Goal: Information Seeking & Learning: Learn about a topic

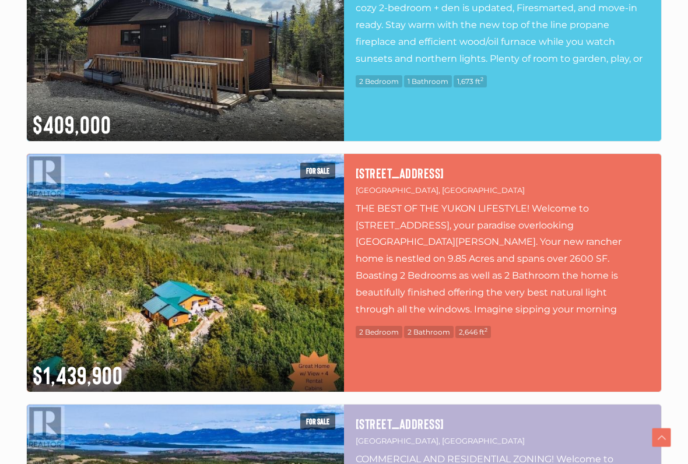
scroll to position [765, 0]
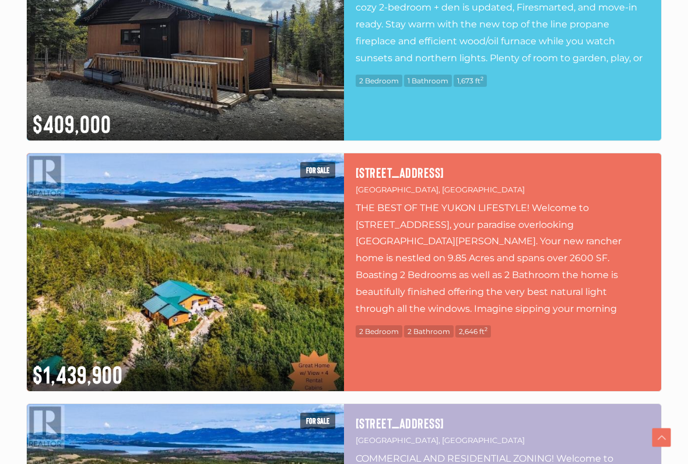
click at [195, 289] on img at bounding box center [185, 272] width 317 height 238
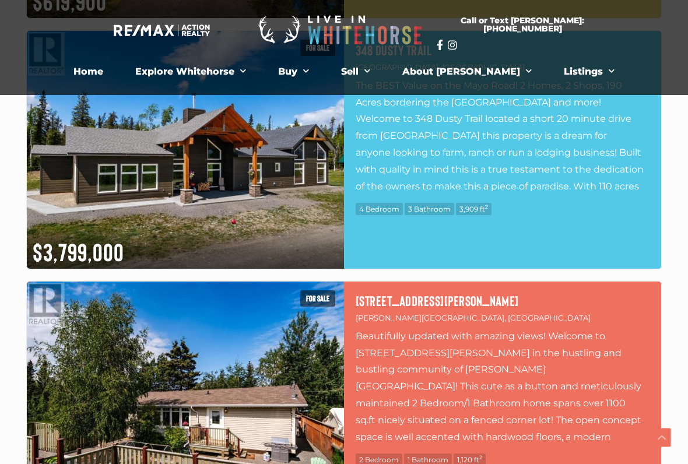
scroll to position [1641, 0]
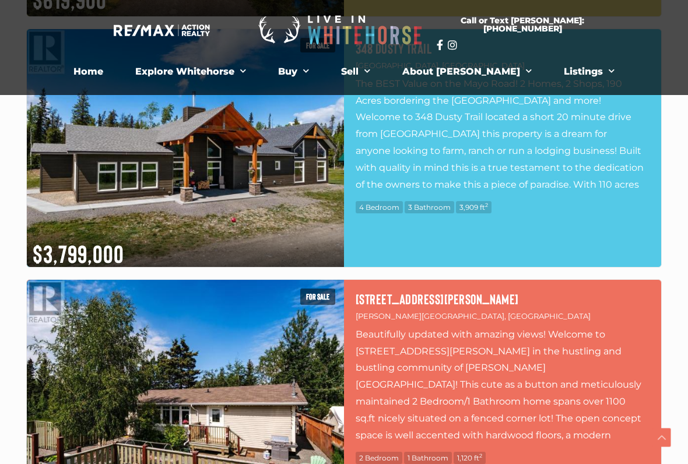
click at [182, 139] on img at bounding box center [185, 148] width 317 height 238
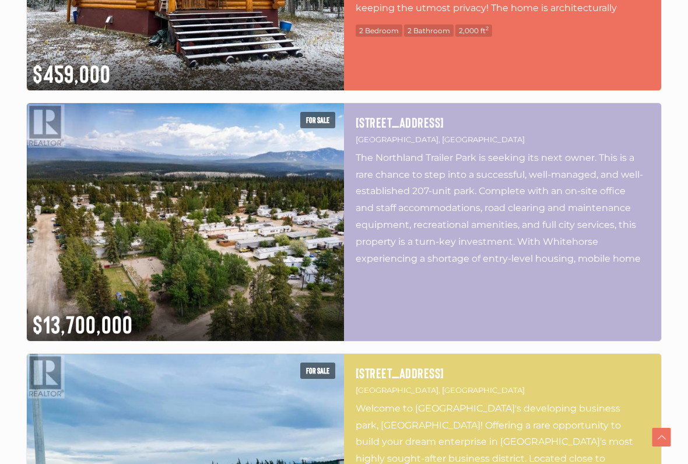
scroll to position [3071, 0]
click at [181, 235] on img at bounding box center [185, 222] width 317 height 238
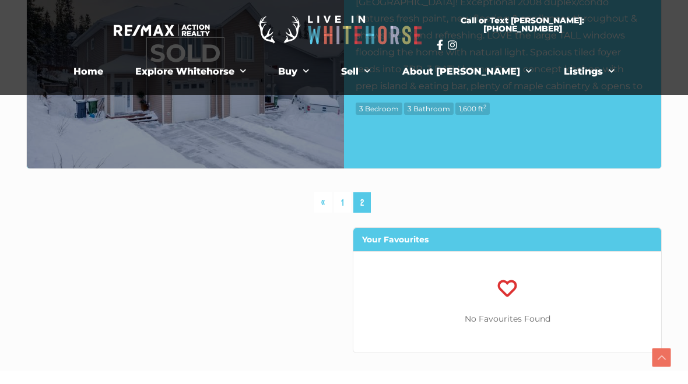
scroll to position [4743, 0]
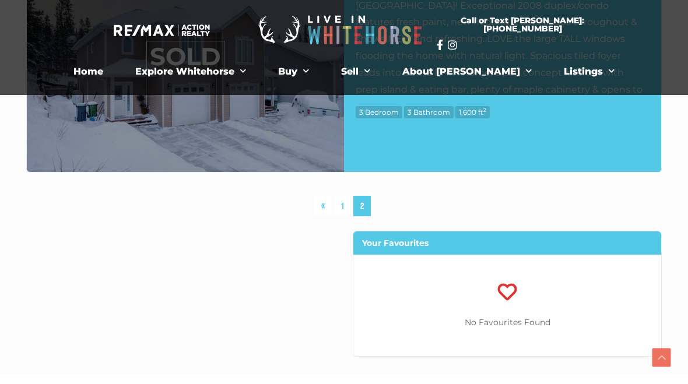
click at [338, 209] on link "1" at bounding box center [342, 206] width 17 height 20
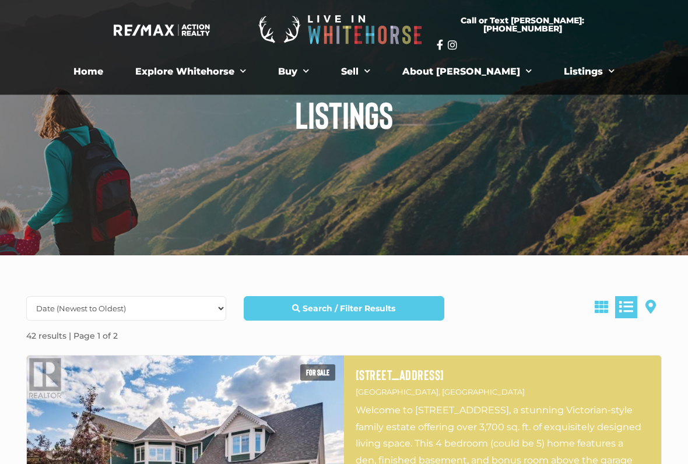
scroll to position [62, 0]
click at [212, 311] on select "Date (Newest to Oldest) Date (Oldest to Newest) Price (Highest to Lowest) Price…" at bounding box center [126, 308] width 200 height 24
select select "Price DESC, Lease DESC, property_id DESC"
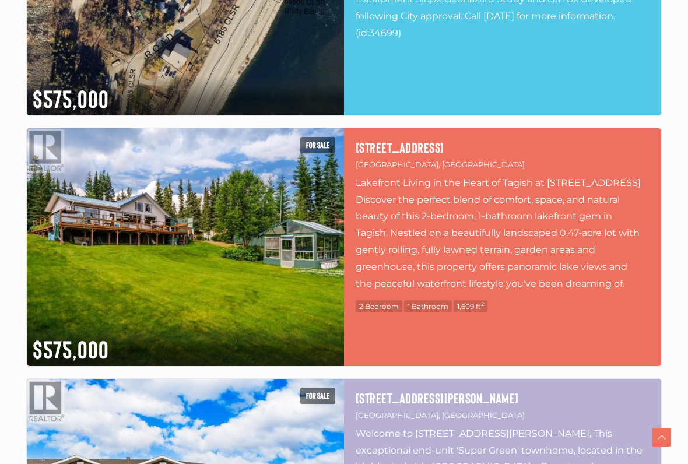
scroll to position [5802, 0]
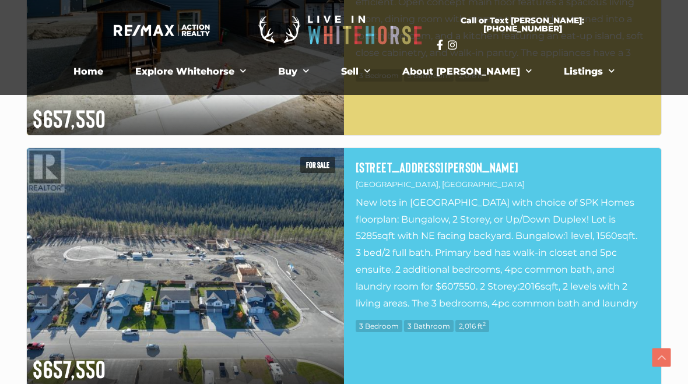
scroll to position [4516, 0]
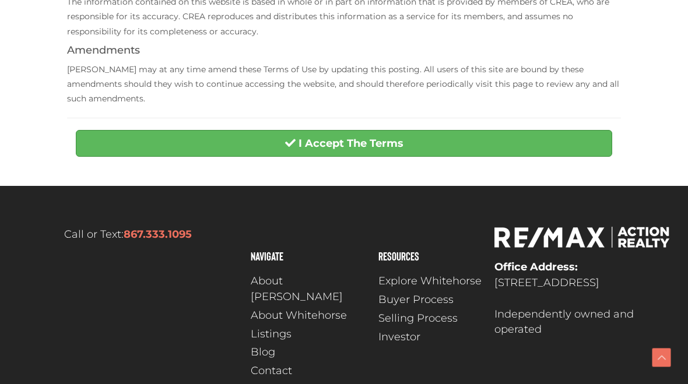
scroll to position [448, 0]
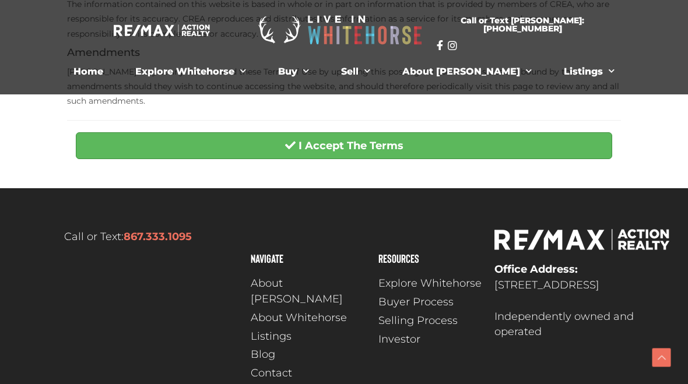
click at [336, 139] on strong "I Accept The Terms" at bounding box center [350, 145] width 105 height 13
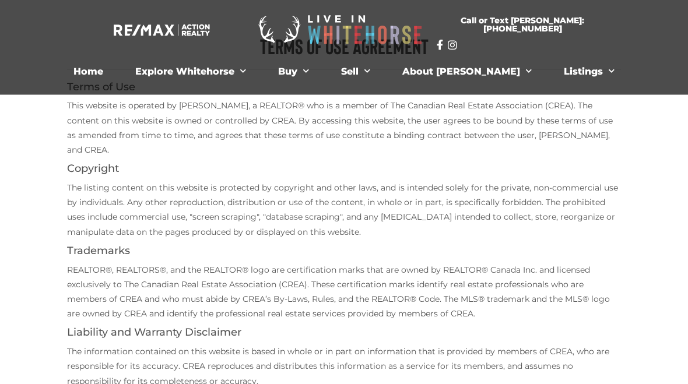
scroll to position [0, 0]
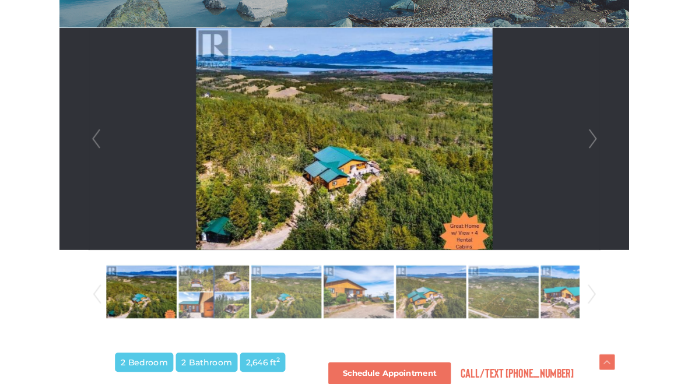
scroll to position [265, 0]
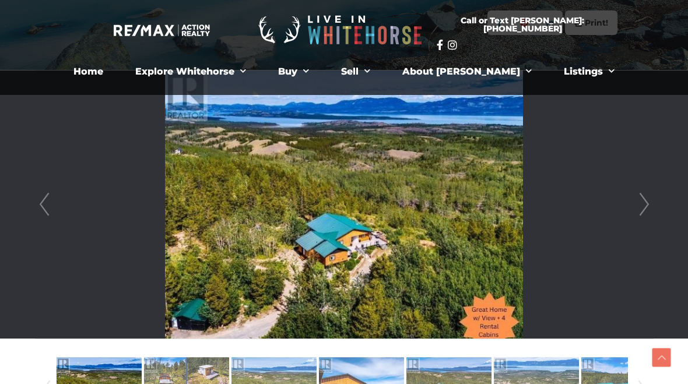
click at [274, 248] on img at bounding box center [343, 205] width 357 height 268
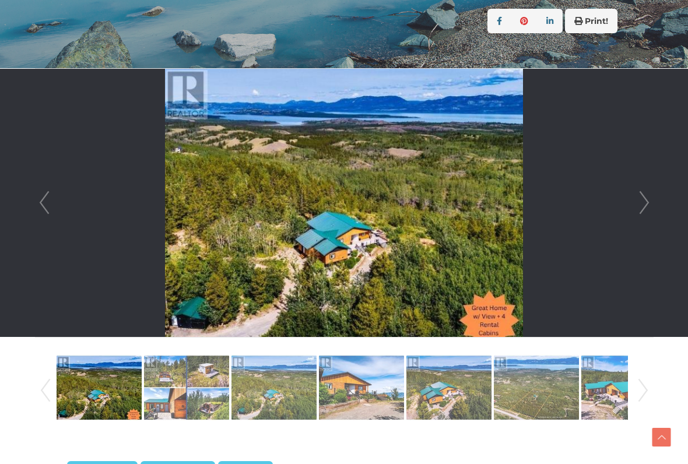
scroll to position [266, 0]
click at [186, 383] on img at bounding box center [186, 387] width 85 height 66
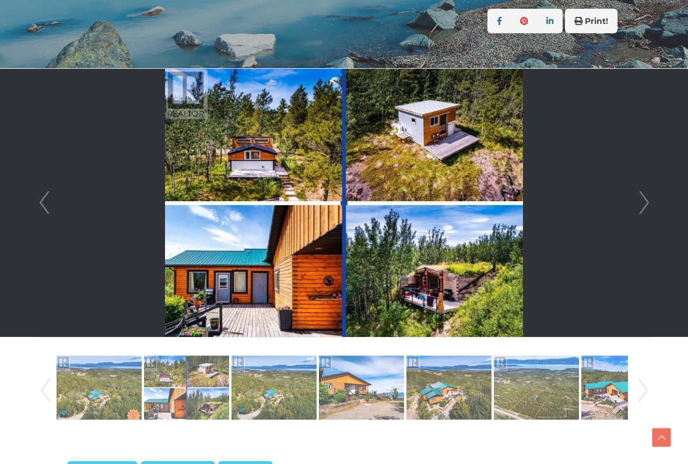
click at [263, 383] on img at bounding box center [273, 387] width 85 height 66
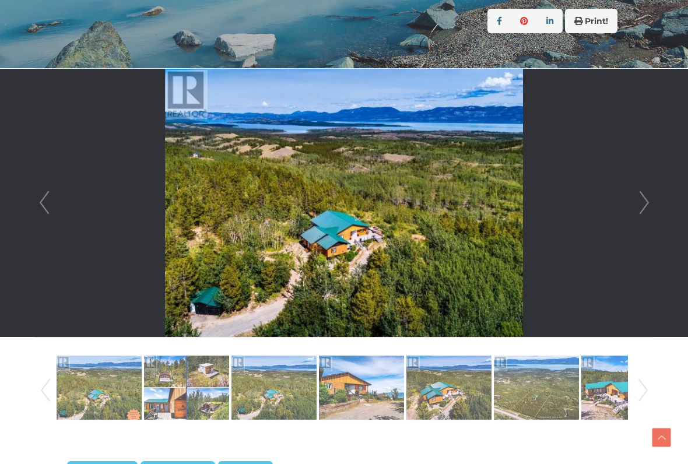
click at [345, 383] on img at bounding box center [361, 387] width 85 height 66
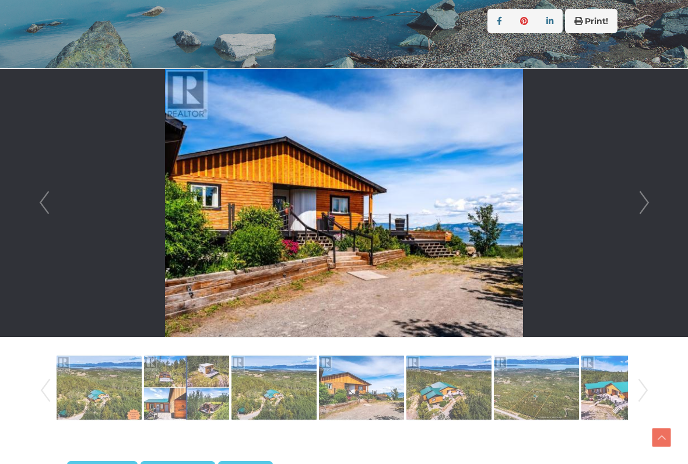
click at [452, 383] on img at bounding box center [448, 387] width 85 height 66
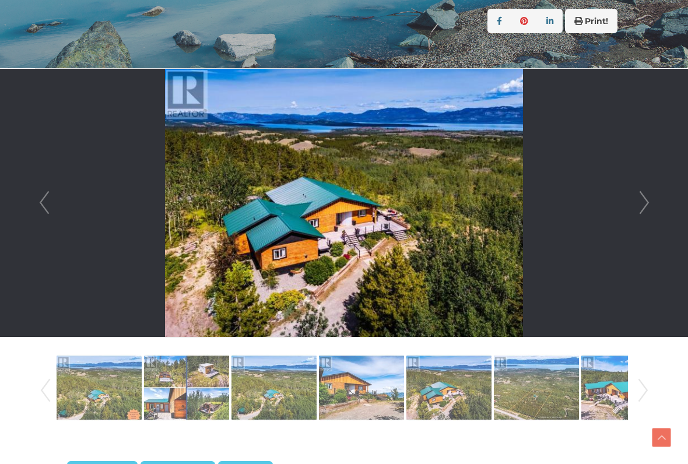
click at [523, 383] on img at bounding box center [536, 387] width 85 height 66
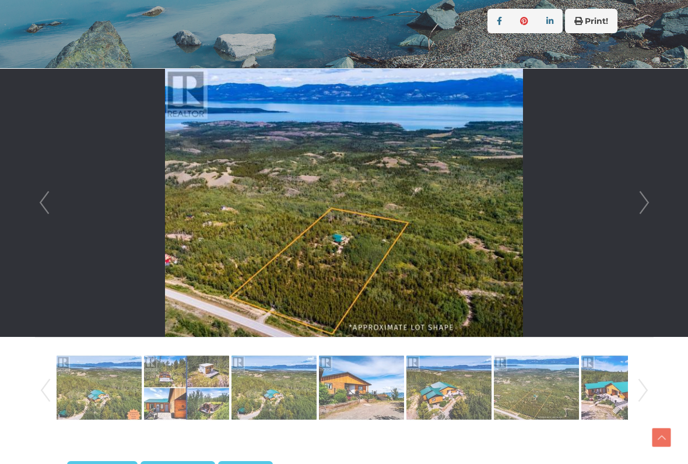
click at [595, 383] on img at bounding box center [623, 387] width 85 height 66
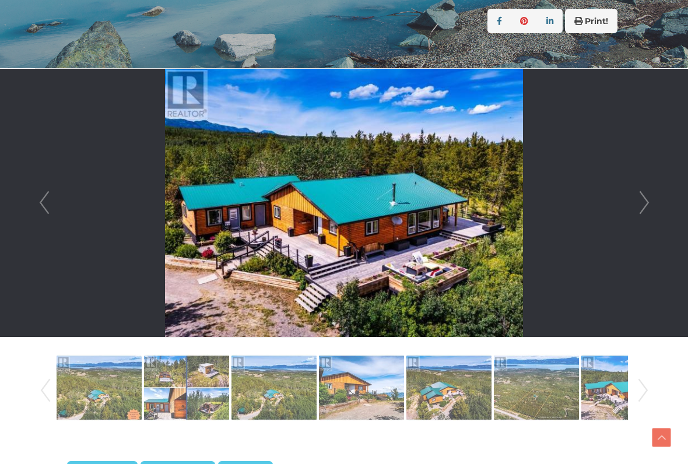
click at [640, 382] on link "Next" at bounding box center [642, 390] width 17 height 79
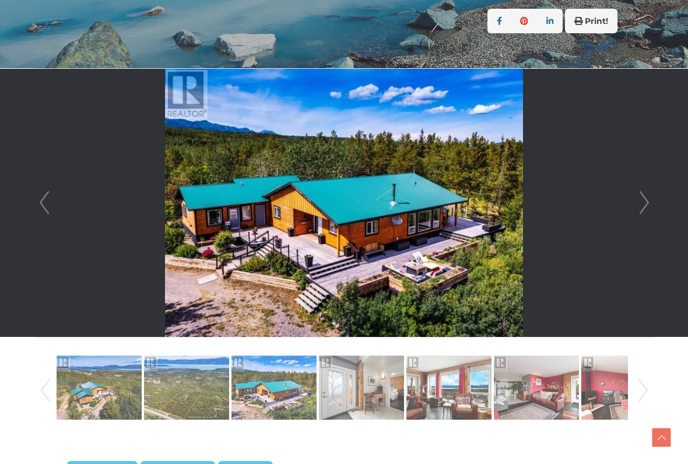
click at [173, 383] on img at bounding box center [186, 387] width 85 height 66
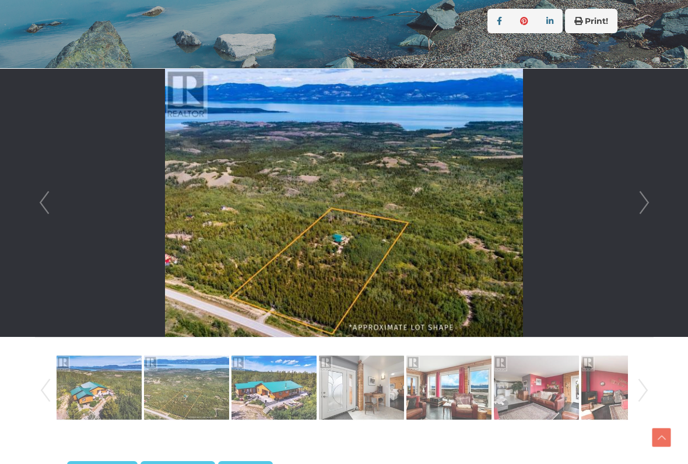
click at [265, 383] on img at bounding box center [273, 387] width 85 height 66
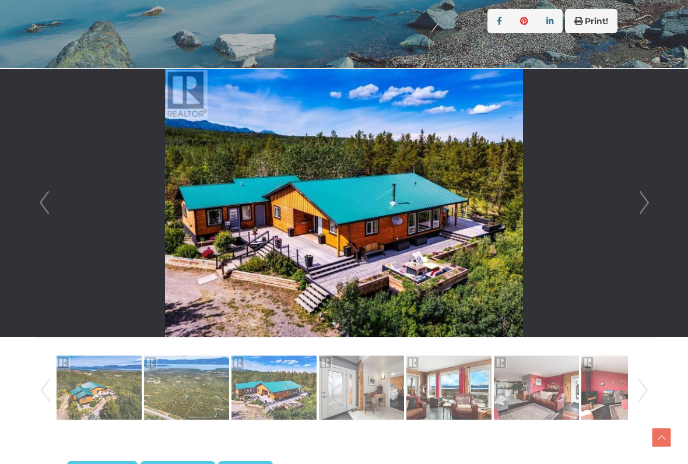
click at [351, 383] on img at bounding box center [361, 387] width 85 height 66
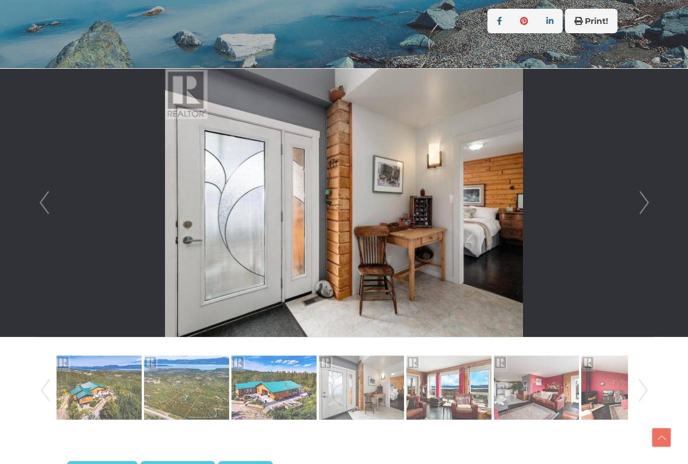
click at [424, 383] on img at bounding box center [448, 387] width 85 height 66
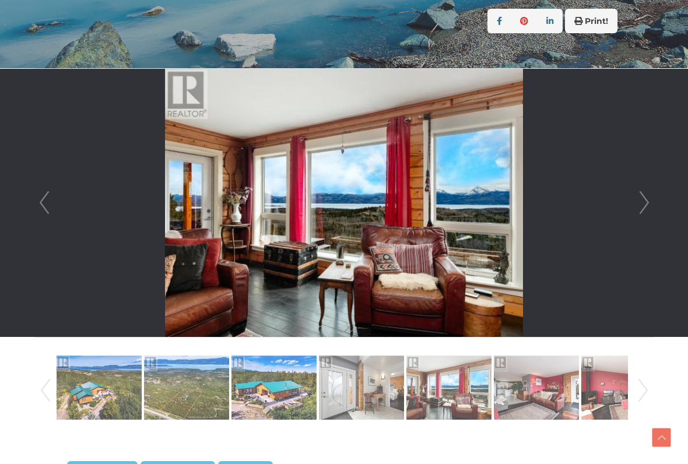
click at [521, 383] on img at bounding box center [536, 387] width 85 height 66
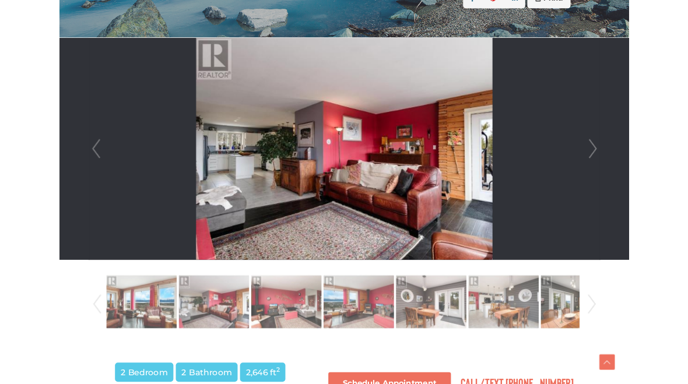
scroll to position [276, 0]
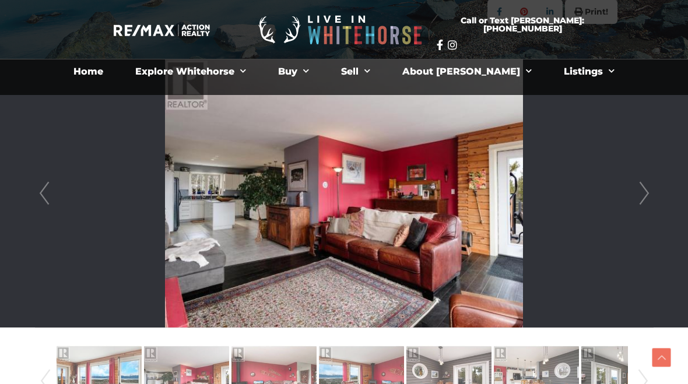
click at [636, 188] on link "Next" at bounding box center [643, 193] width 17 height 268
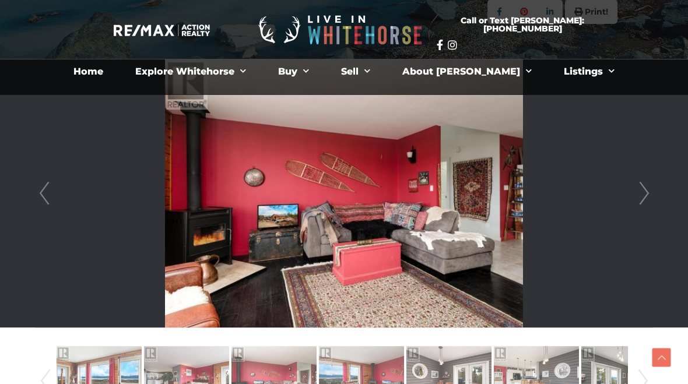
click at [640, 203] on link "Next" at bounding box center [643, 193] width 17 height 268
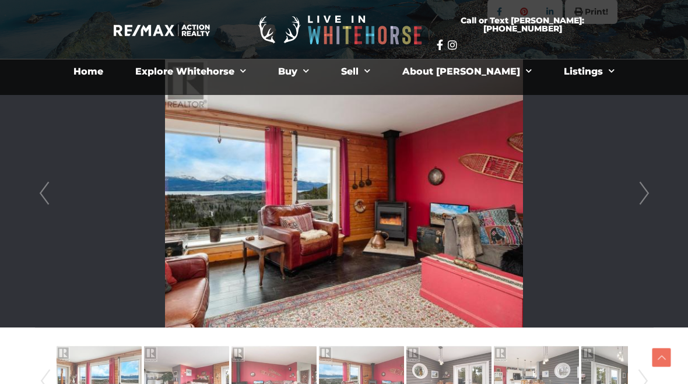
click at [649, 202] on link "Next" at bounding box center [643, 193] width 17 height 268
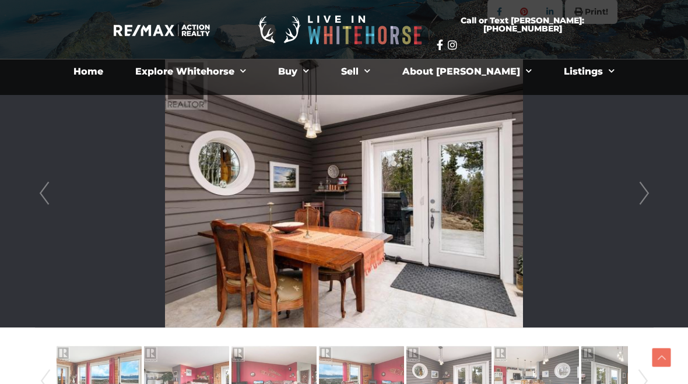
click at [643, 207] on link "Next" at bounding box center [643, 193] width 17 height 268
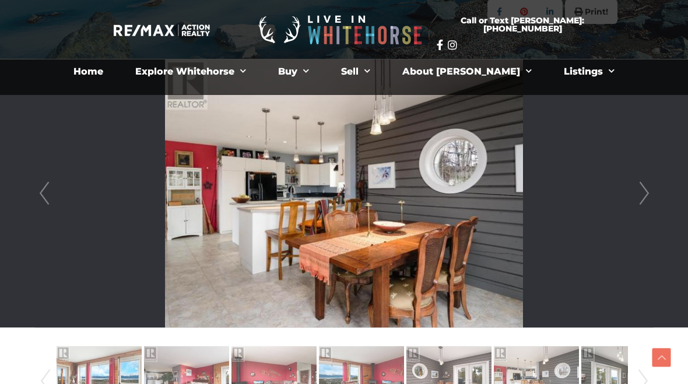
click at [640, 200] on link "Next" at bounding box center [643, 193] width 17 height 268
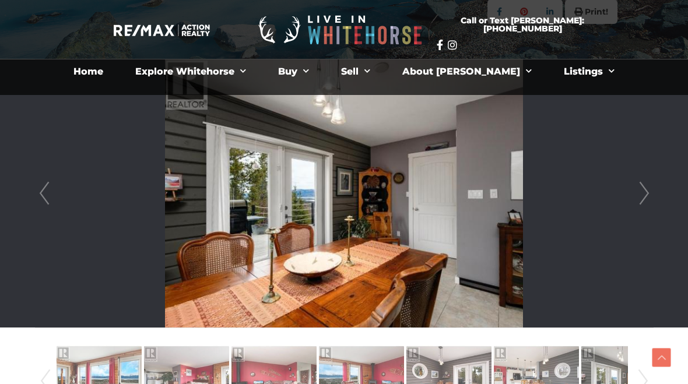
click at [638, 198] on link "Next" at bounding box center [643, 193] width 17 height 268
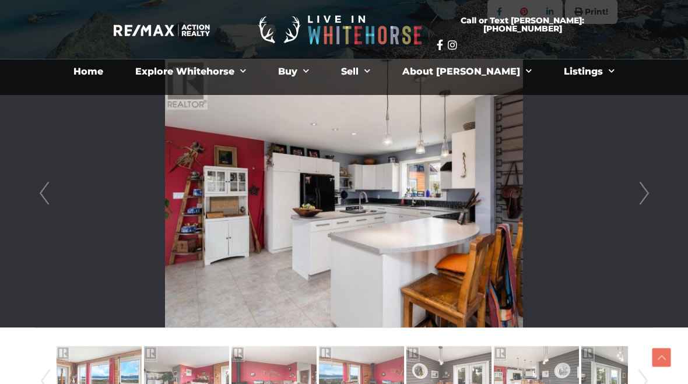
click at [638, 199] on link "Next" at bounding box center [643, 193] width 17 height 268
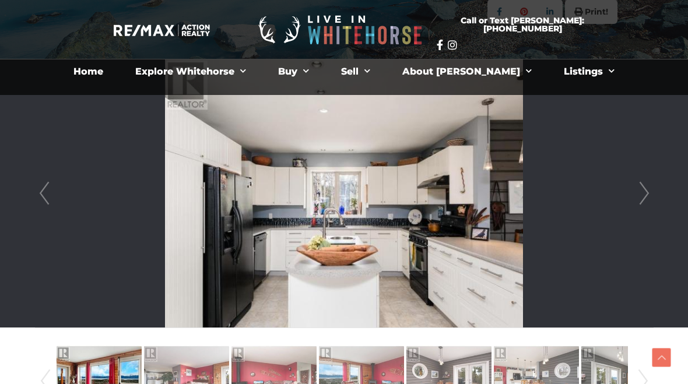
click at [636, 196] on link "Next" at bounding box center [643, 193] width 17 height 268
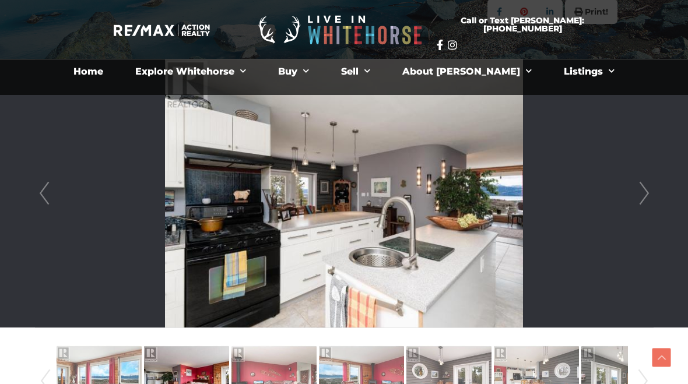
click at [645, 200] on link "Next" at bounding box center [643, 193] width 17 height 268
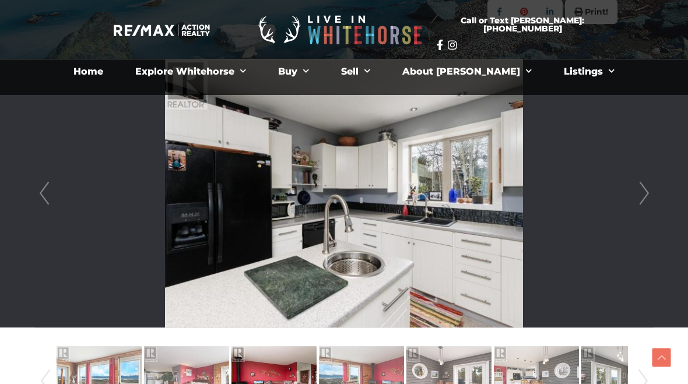
click at [642, 200] on link "Next" at bounding box center [643, 193] width 17 height 268
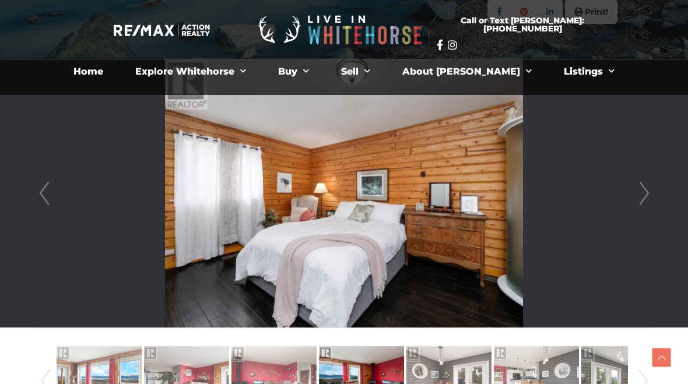
click at [640, 199] on link "Next" at bounding box center [643, 193] width 17 height 268
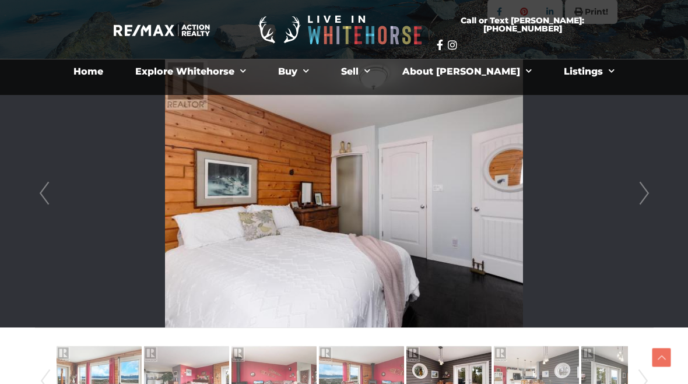
click at [638, 198] on link "Next" at bounding box center [643, 193] width 17 height 268
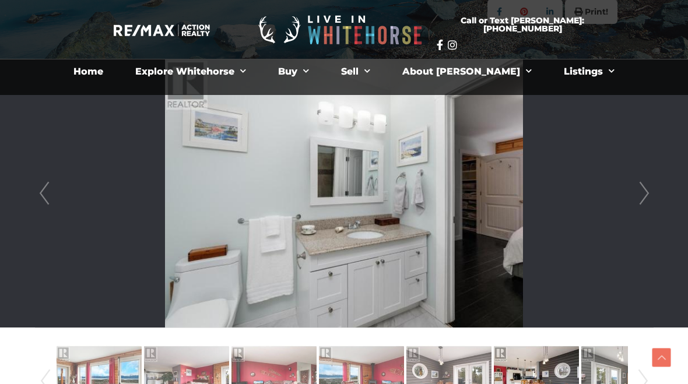
click at [647, 205] on link "Next" at bounding box center [643, 193] width 17 height 268
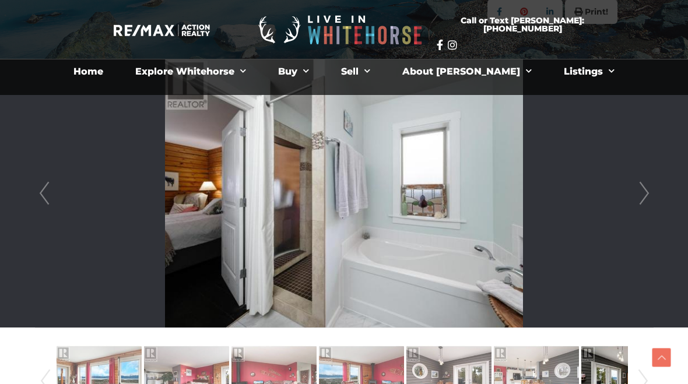
click at [642, 197] on link "Next" at bounding box center [643, 193] width 17 height 268
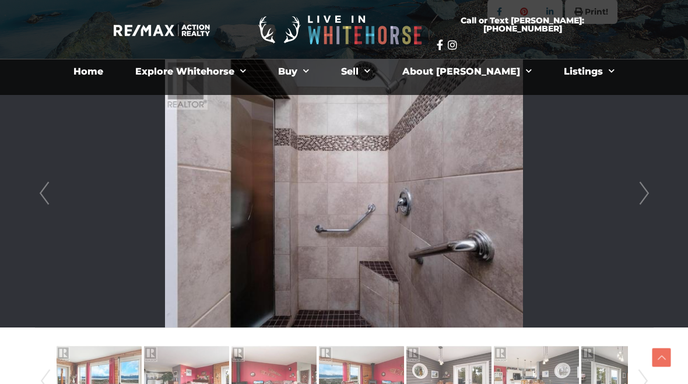
click at [643, 194] on link "Next" at bounding box center [643, 193] width 17 height 268
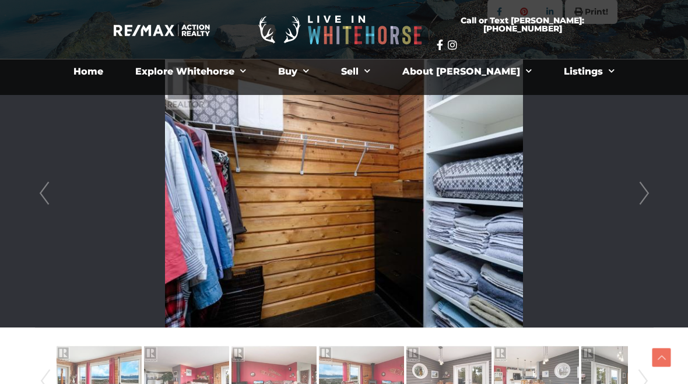
click at [643, 195] on link "Next" at bounding box center [643, 193] width 17 height 268
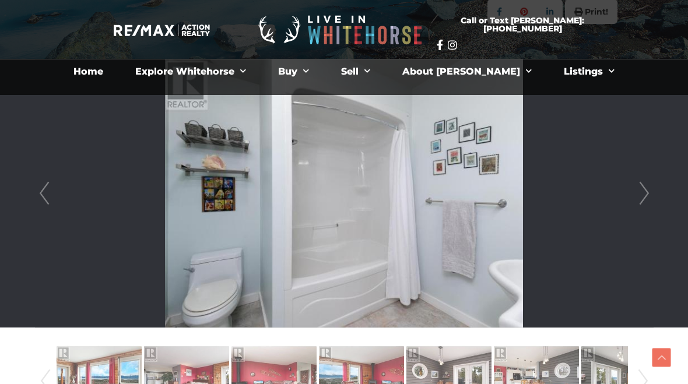
click at [639, 191] on link "Next" at bounding box center [643, 193] width 17 height 268
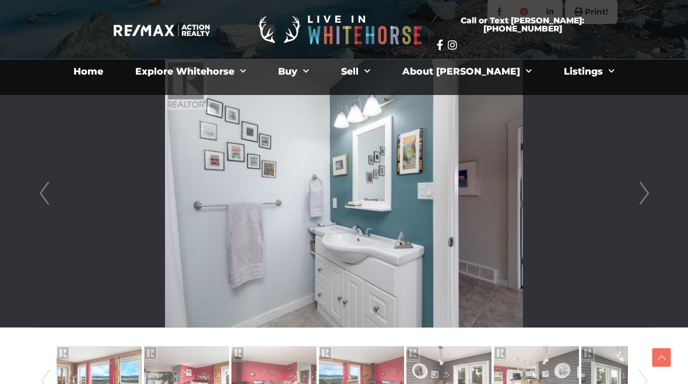
click at [638, 184] on link "Next" at bounding box center [643, 193] width 17 height 268
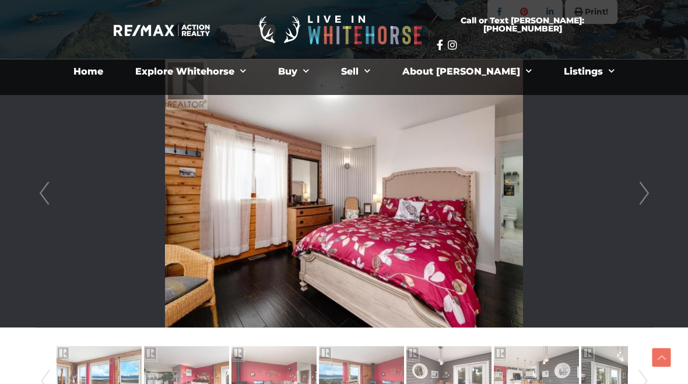
click at [647, 196] on link "Next" at bounding box center [643, 193] width 17 height 268
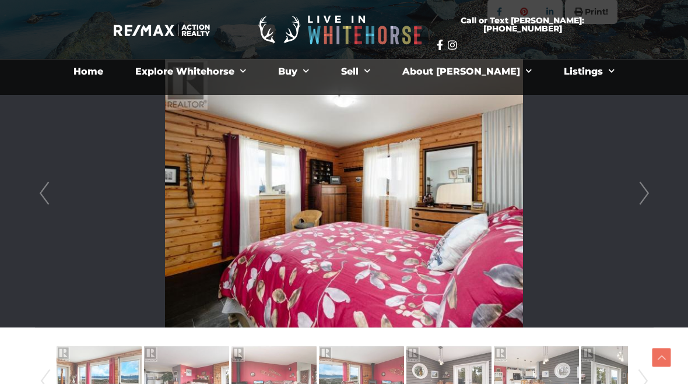
click at [645, 196] on link "Next" at bounding box center [643, 193] width 17 height 268
click at [643, 199] on link "Next" at bounding box center [643, 193] width 17 height 268
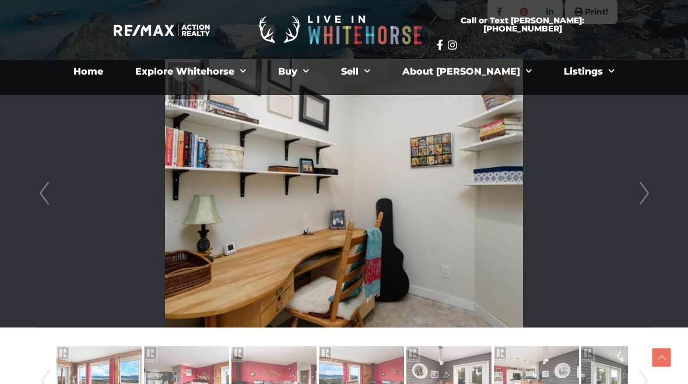
click at [639, 194] on link "Next" at bounding box center [643, 193] width 17 height 268
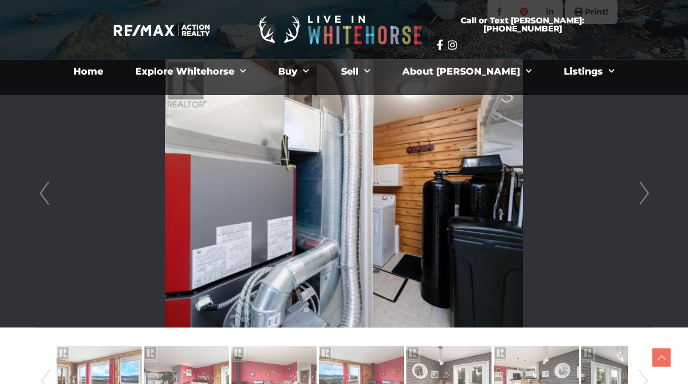
click at [643, 191] on link "Next" at bounding box center [643, 193] width 17 height 268
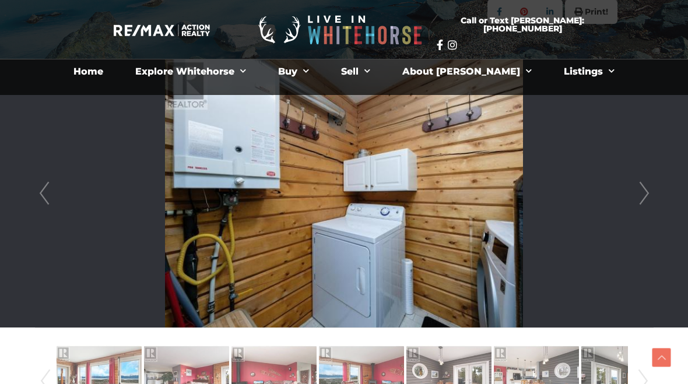
click at [649, 192] on link "Next" at bounding box center [643, 193] width 17 height 268
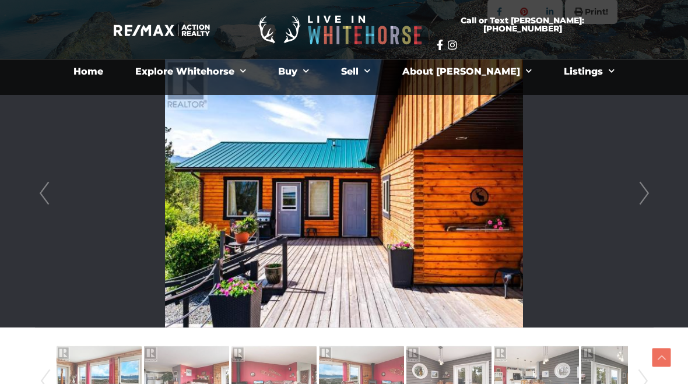
click at [649, 189] on link "Next" at bounding box center [643, 193] width 17 height 268
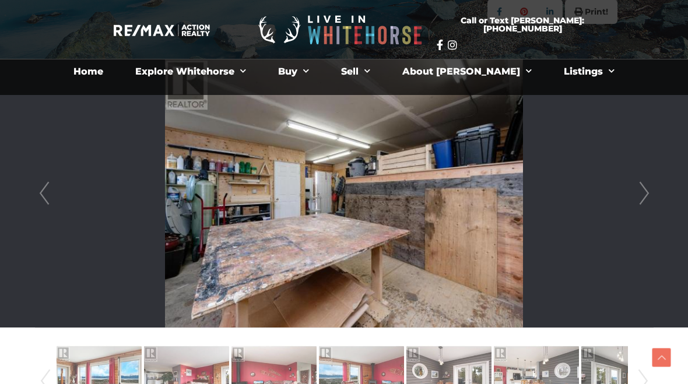
click at [652, 189] on link "Next" at bounding box center [643, 193] width 17 height 268
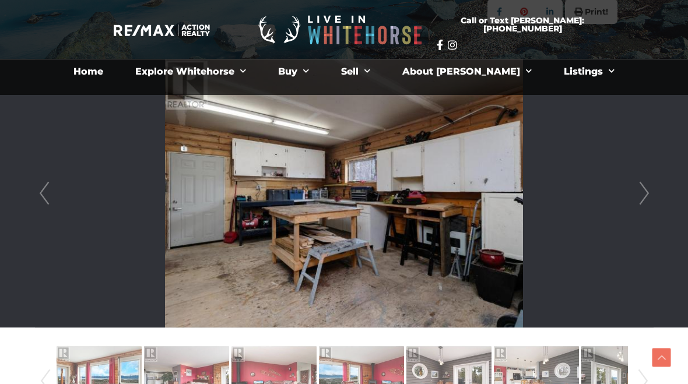
click at [650, 186] on link "Next" at bounding box center [643, 193] width 17 height 268
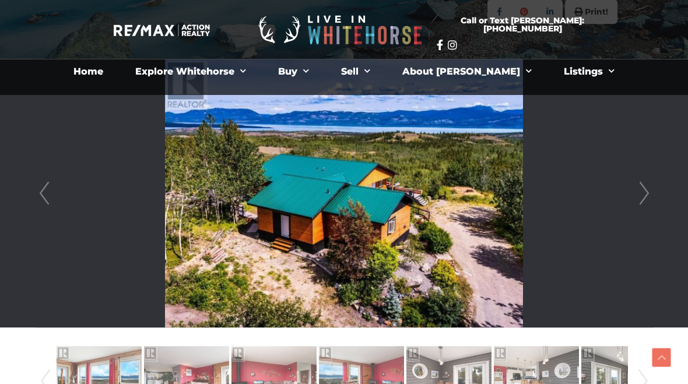
click at [651, 190] on link "Next" at bounding box center [643, 193] width 17 height 268
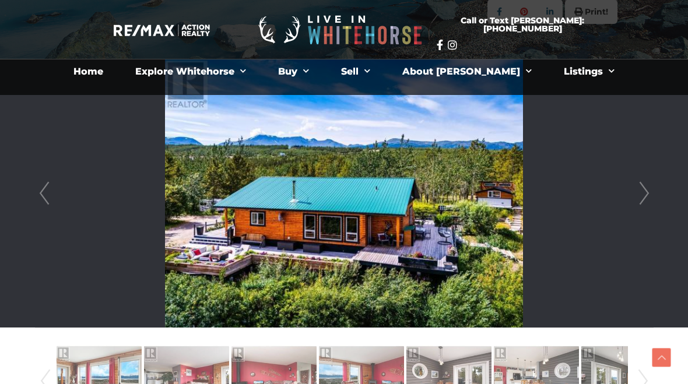
click at [639, 193] on link "Next" at bounding box center [643, 193] width 17 height 268
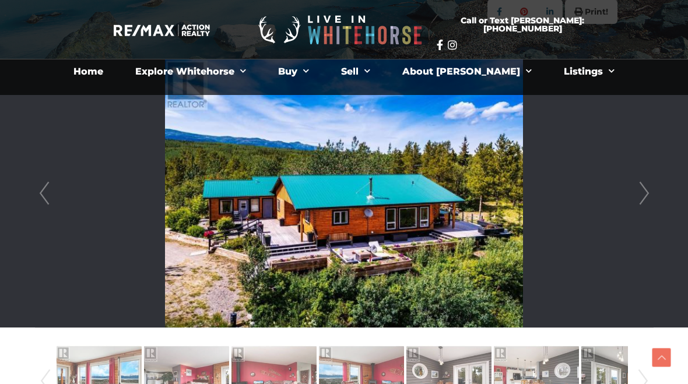
click at [646, 202] on link "Next" at bounding box center [643, 193] width 17 height 268
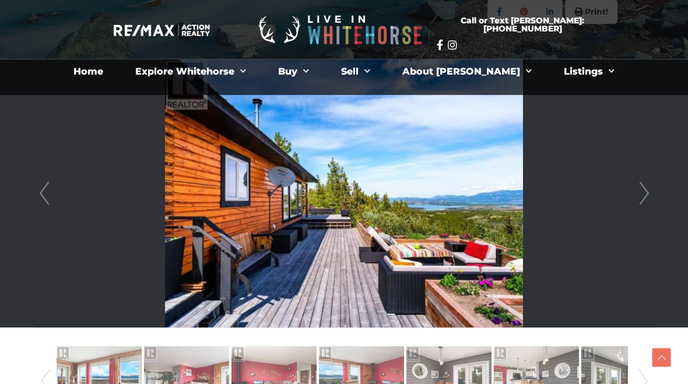
click at [653, 209] on div at bounding box center [344, 193] width 617 height 268
click at [646, 198] on link "Next" at bounding box center [643, 193] width 17 height 268
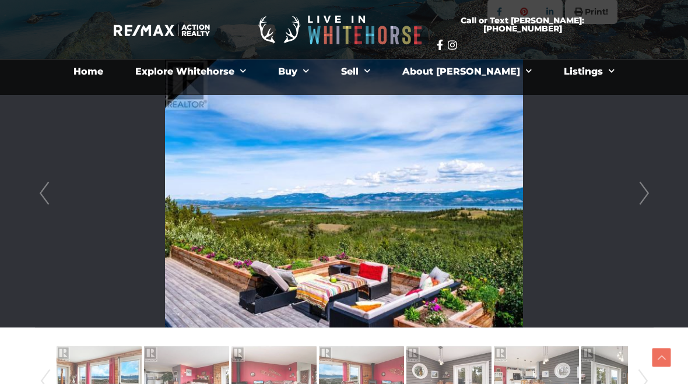
click at [643, 204] on link "Next" at bounding box center [643, 193] width 17 height 268
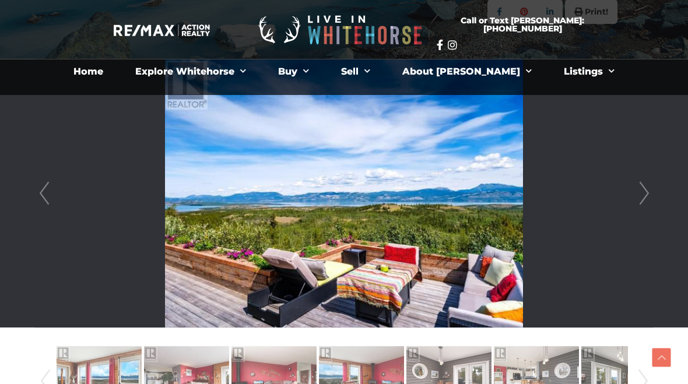
click at [642, 202] on link "Next" at bounding box center [643, 193] width 17 height 268
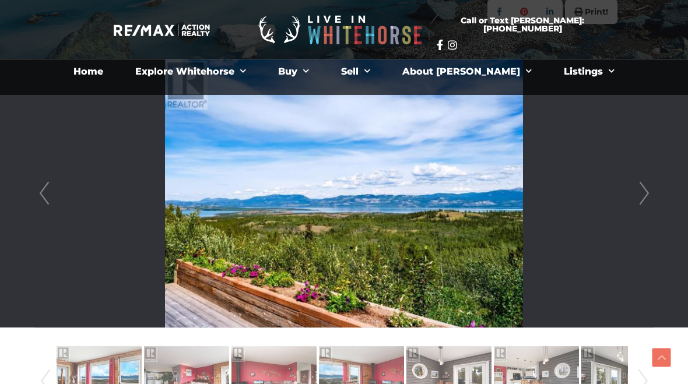
click at [640, 200] on link "Next" at bounding box center [643, 193] width 17 height 268
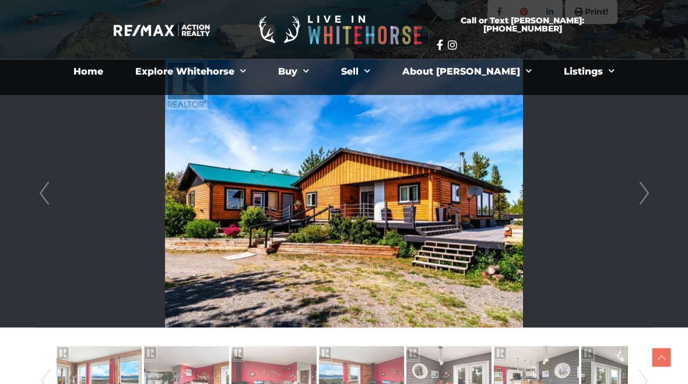
click at [640, 199] on link "Next" at bounding box center [643, 193] width 17 height 268
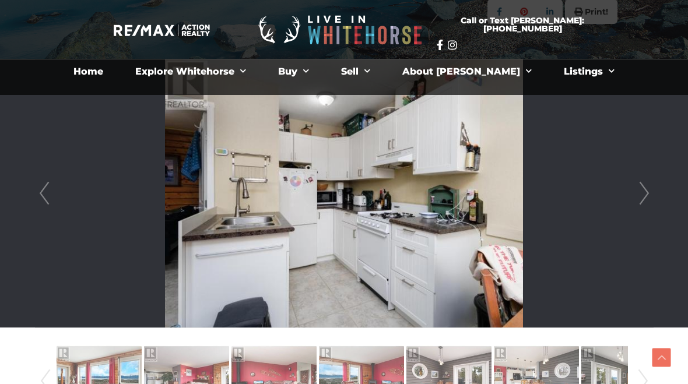
click at [641, 199] on link "Next" at bounding box center [643, 193] width 17 height 268
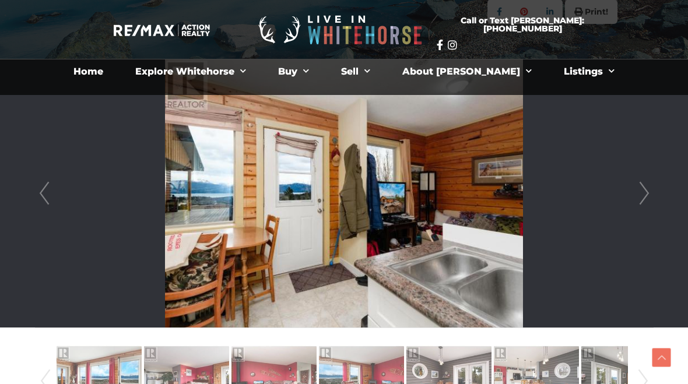
click at [642, 199] on link "Next" at bounding box center [643, 193] width 17 height 268
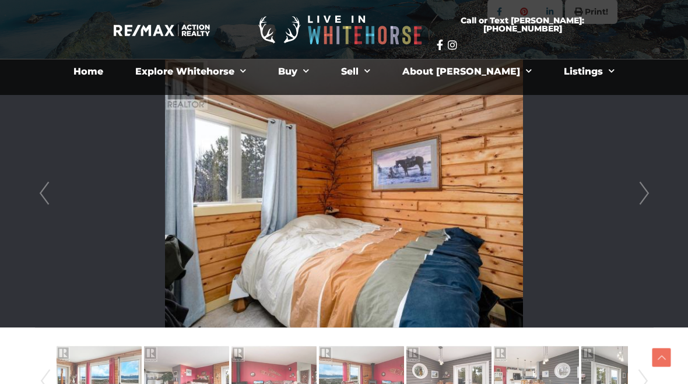
click at [44, 195] on link "Prev" at bounding box center [44, 193] width 17 height 268
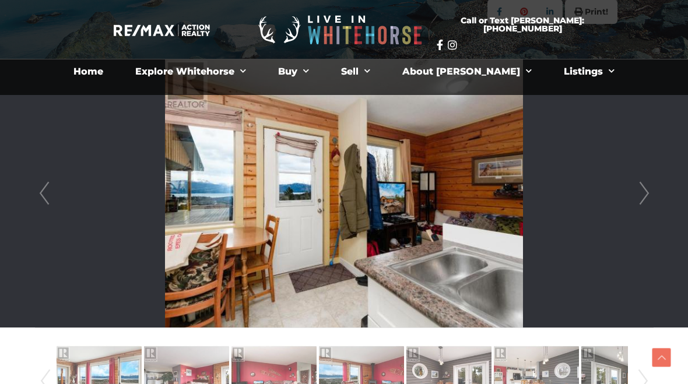
click at [44, 203] on link "Prev" at bounding box center [44, 193] width 17 height 268
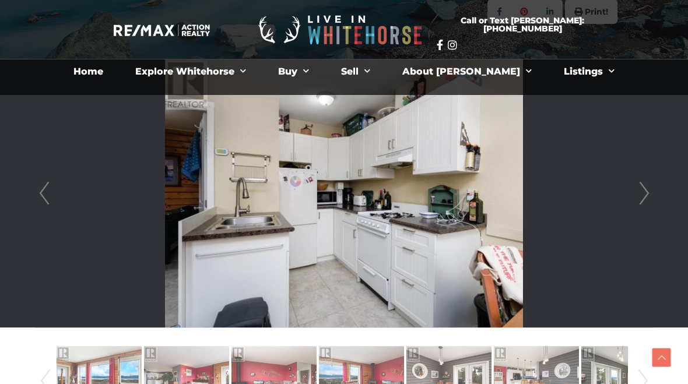
click at [43, 202] on link "Prev" at bounding box center [44, 193] width 17 height 268
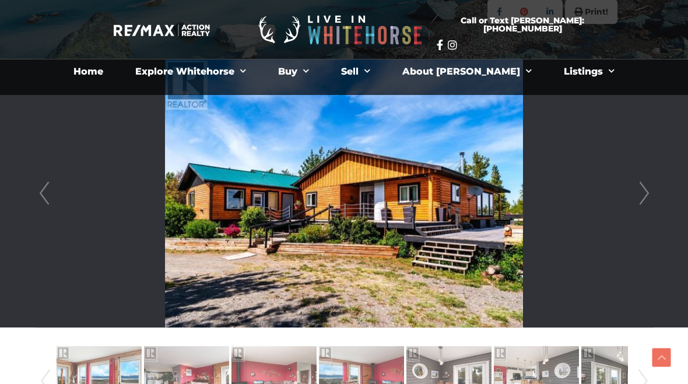
click at [640, 199] on link "Next" at bounding box center [643, 193] width 17 height 268
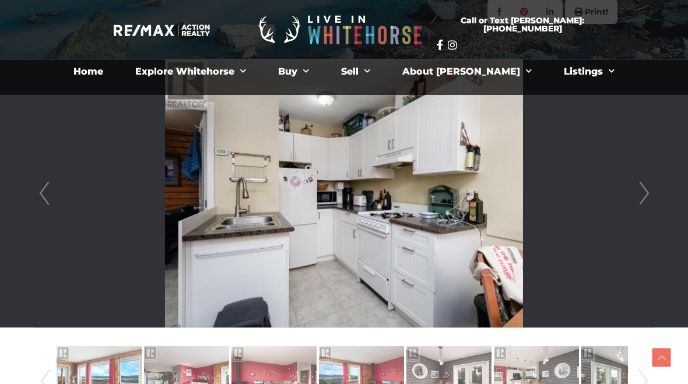
click at [643, 204] on link "Next" at bounding box center [643, 193] width 17 height 268
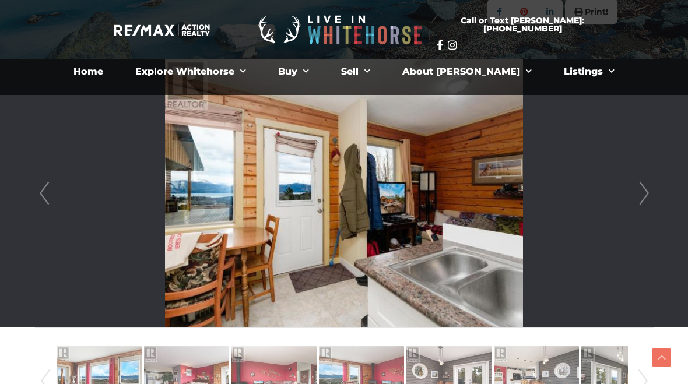
click at [640, 199] on link "Next" at bounding box center [643, 193] width 17 height 268
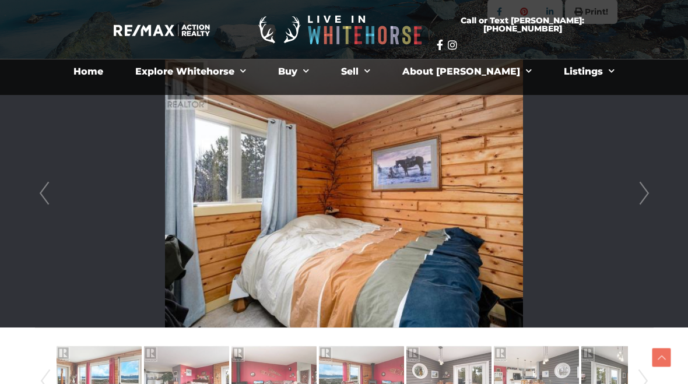
click at [642, 206] on link "Next" at bounding box center [643, 193] width 17 height 268
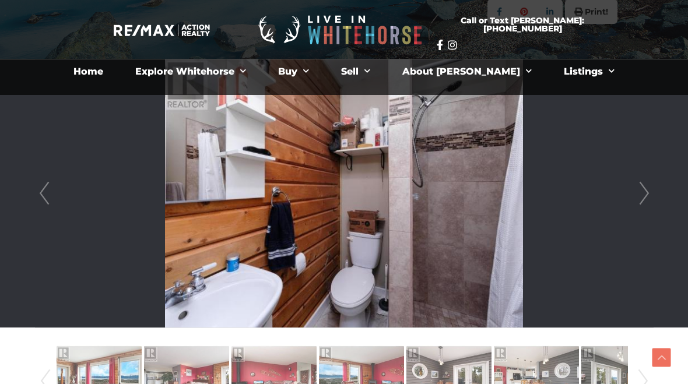
click at [635, 199] on link "Next" at bounding box center [643, 193] width 17 height 268
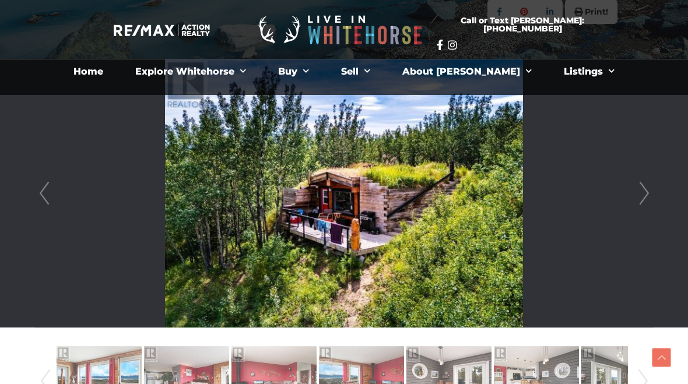
click at [651, 203] on link "Next" at bounding box center [643, 193] width 17 height 268
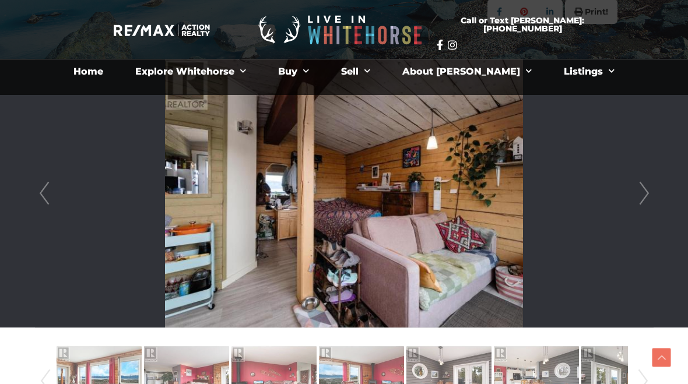
click at [635, 199] on link "Next" at bounding box center [643, 193] width 17 height 268
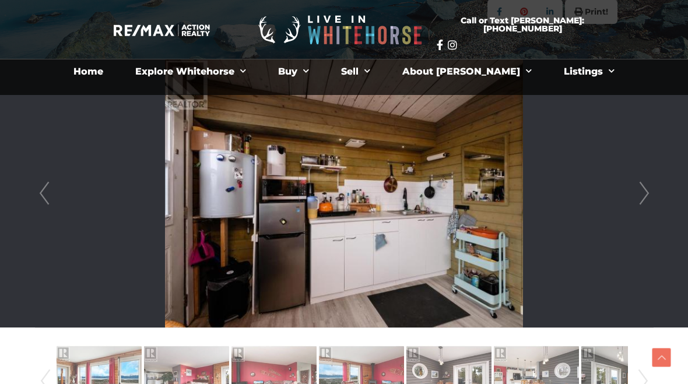
click at [51, 196] on link "Prev" at bounding box center [44, 193] width 17 height 268
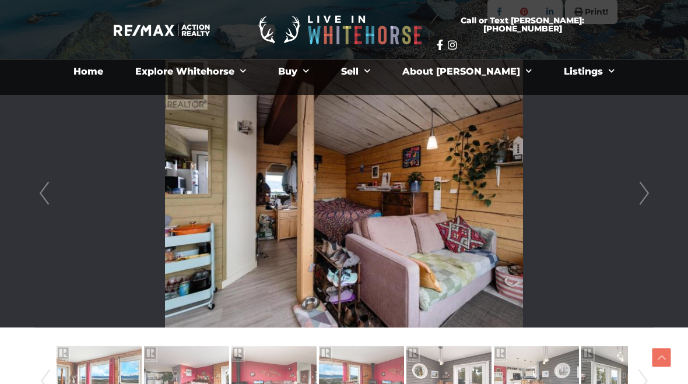
click at [651, 189] on link "Next" at bounding box center [643, 193] width 17 height 268
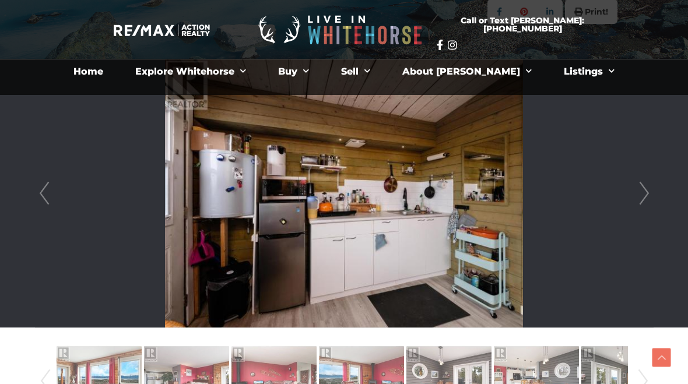
click at [629, 193] on li at bounding box center [344, 193] width 617 height 268
click at [642, 194] on link "Next" at bounding box center [643, 193] width 17 height 268
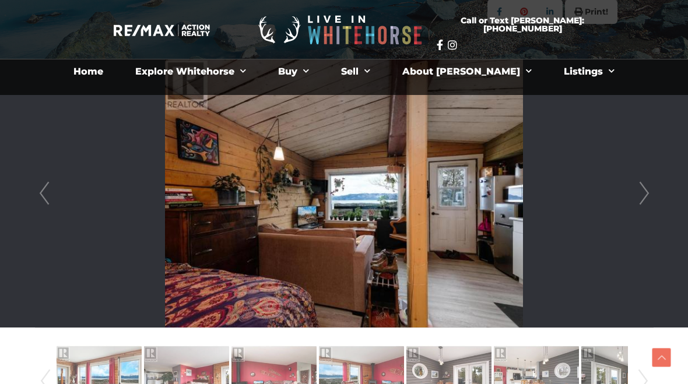
click at [644, 194] on link "Next" at bounding box center [643, 193] width 17 height 268
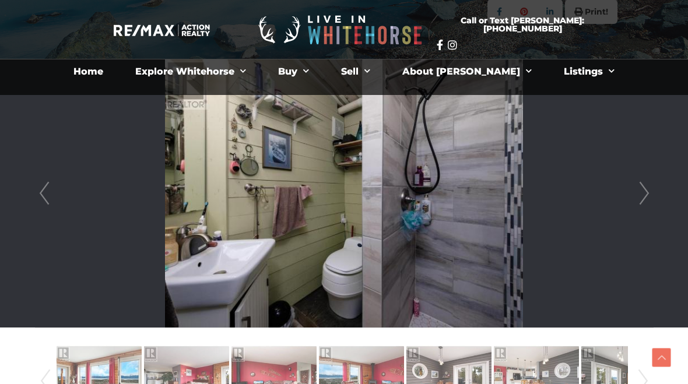
click at [643, 198] on link "Next" at bounding box center [643, 193] width 17 height 268
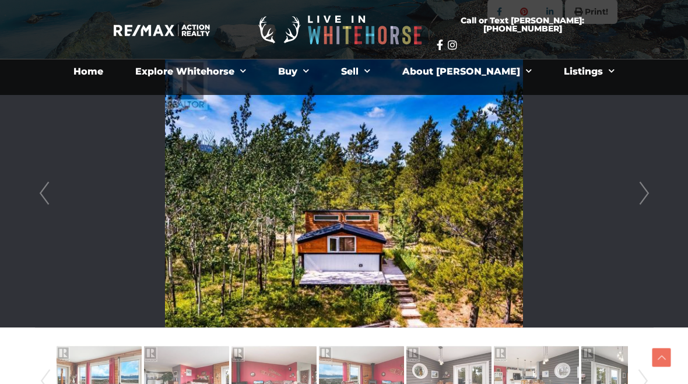
click at [638, 197] on link "Next" at bounding box center [643, 193] width 17 height 268
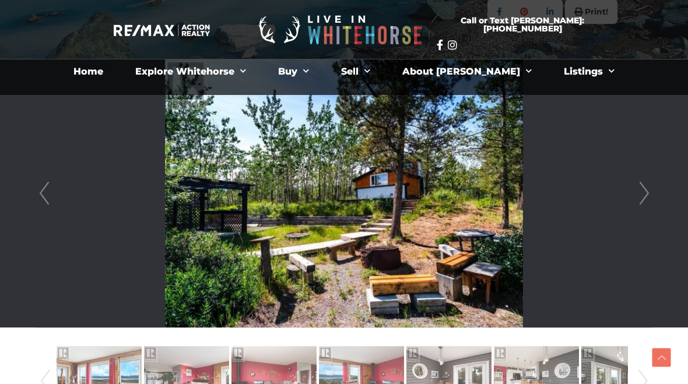
click at [639, 196] on link "Next" at bounding box center [643, 193] width 17 height 268
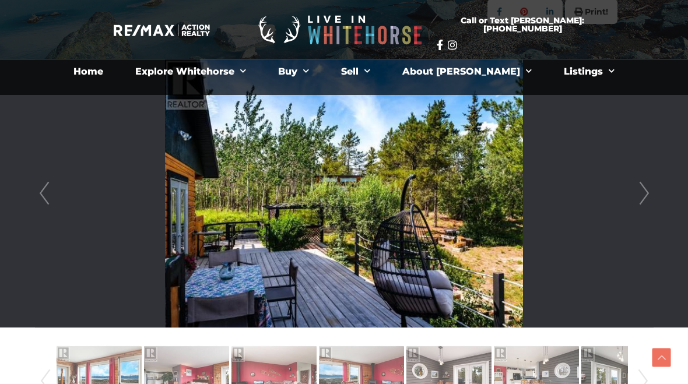
click at [640, 188] on link "Next" at bounding box center [643, 193] width 17 height 268
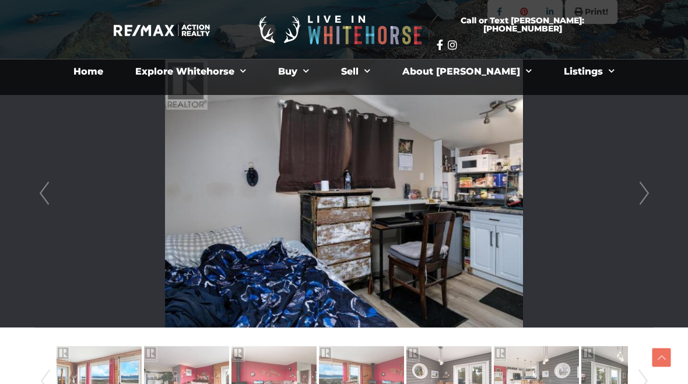
click at [52, 198] on link "Prev" at bounding box center [44, 193] width 17 height 268
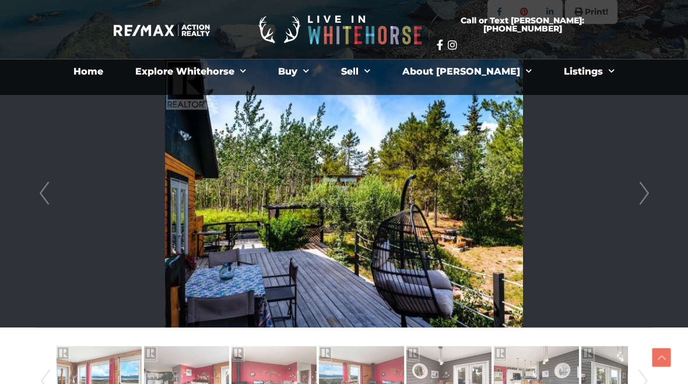
click at [48, 202] on link "Prev" at bounding box center [44, 193] width 17 height 268
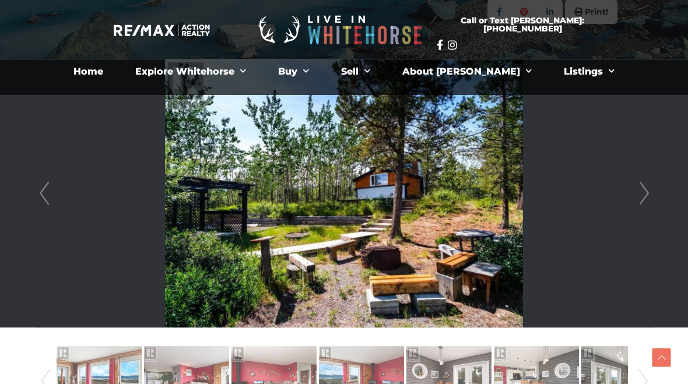
click at [645, 192] on link "Next" at bounding box center [643, 193] width 17 height 268
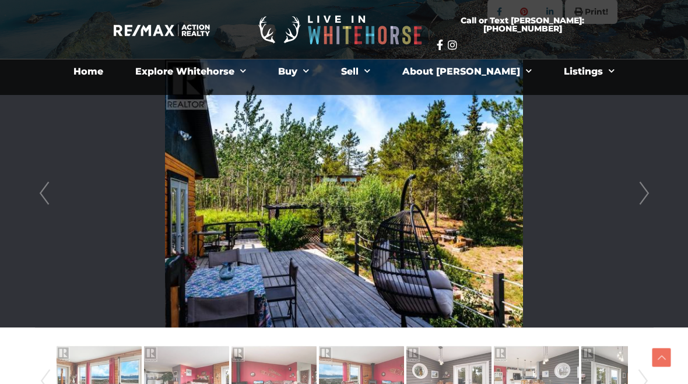
click at [639, 186] on link "Next" at bounding box center [643, 193] width 17 height 268
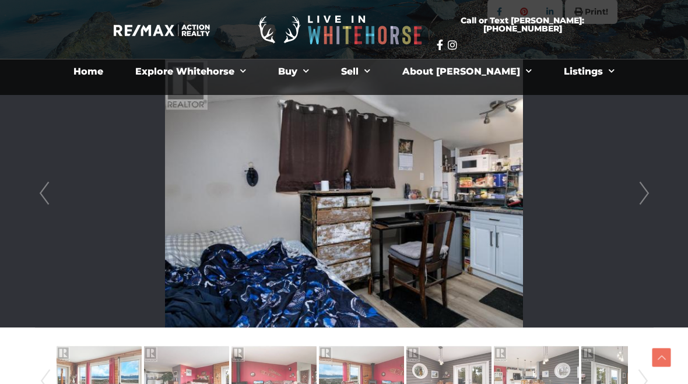
click at [644, 200] on link "Next" at bounding box center [643, 193] width 17 height 268
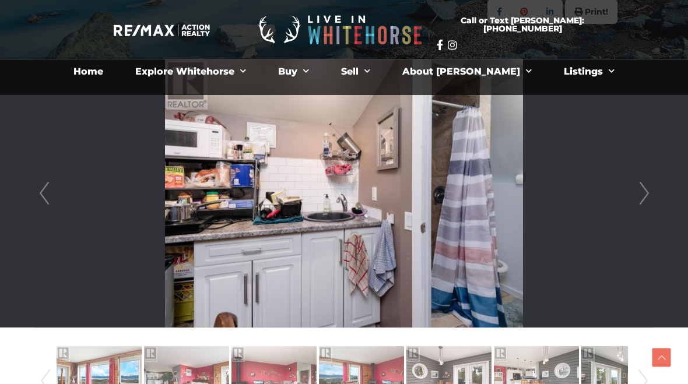
click at [643, 196] on link "Next" at bounding box center [643, 193] width 17 height 268
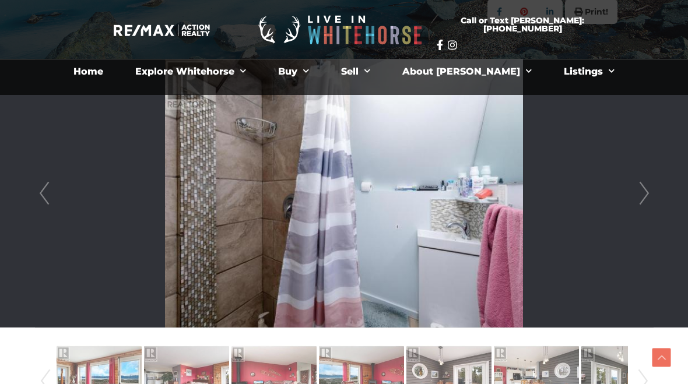
click at [643, 201] on link "Next" at bounding box center [643, 193] width 17 height 268
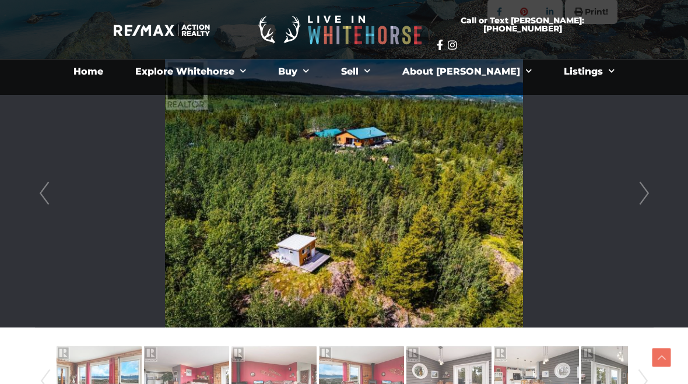
click at [639, 192] on link "Next" at bounding box center [643, 193] width 17 height 268
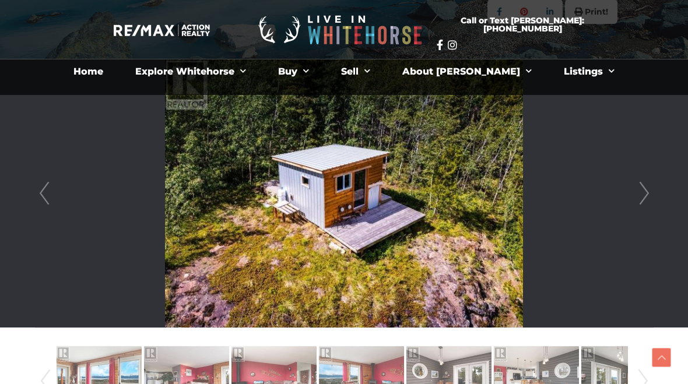
click at [636, 195] on link "Next" at bounding box center [643, 193] width 17 height 268
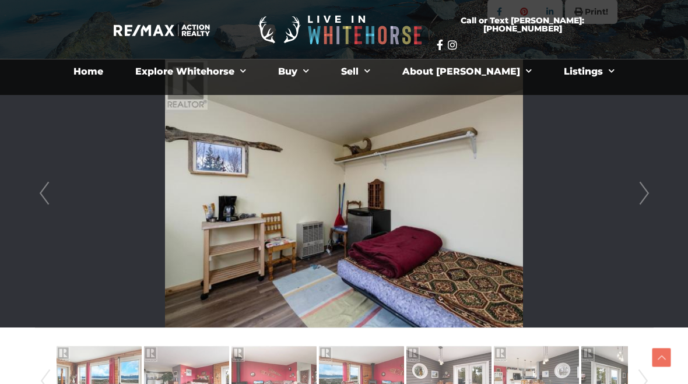
click at [642, 195] on link "Next" at bounding box center [643, 193] width 17 height 268
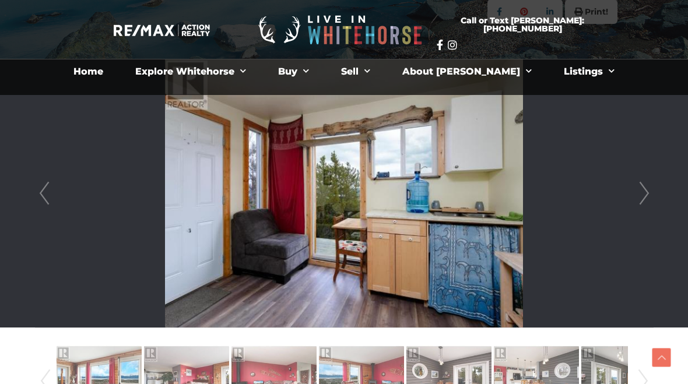
click at [650, 200] on link "Next" at bounding box center [643, 193] width 17 height 268
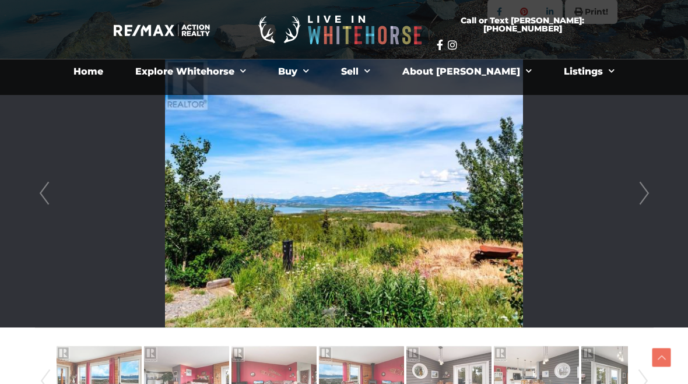
click at [649, 195] on link "Next" at bounding box center [643, 193] width 17 height 268
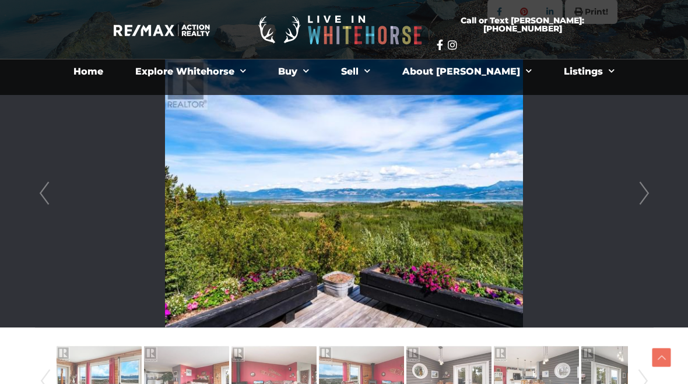
click at [643, 193] on link "Next" at bounding box center [643, 193] width 17 height 268
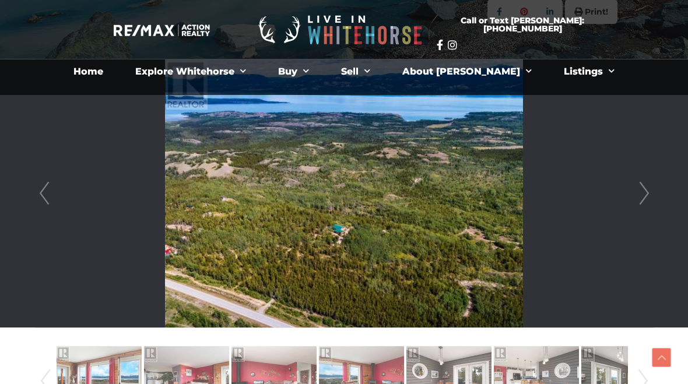
click at [648, 195] on link "Next" at bounding box center [643, 193] width 17 height 268
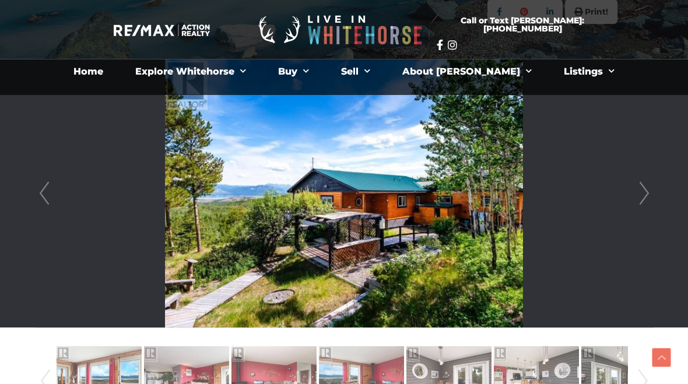
click at [638, 196] on link "Next" at bounding box center [643, 193] width 17 height 268
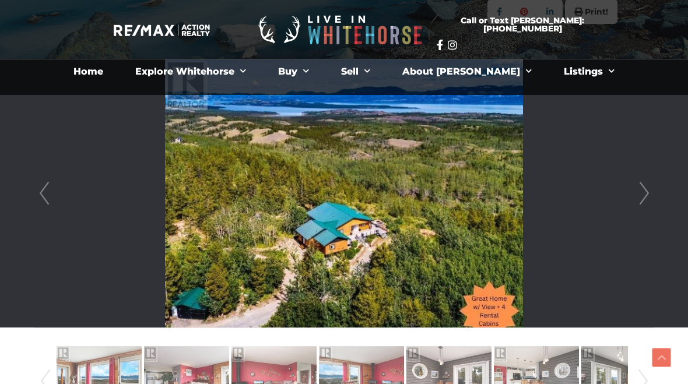
click at [640, 192] on link "Next" at bounding box center [643, 193] width 17 height 268
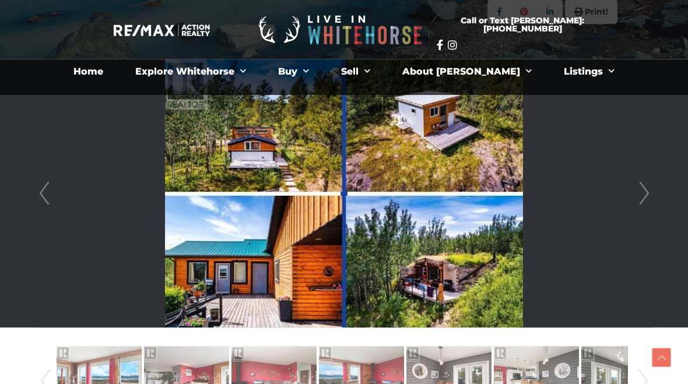
click at [646, 183] on link "Next" at bounding box center [643, 193] width 17 height 268
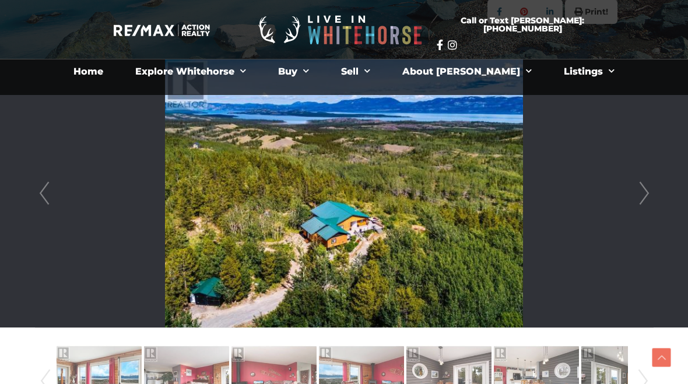
click at [640, 192] on link "Next" at bounding box center [643, 193] width 17 height 268
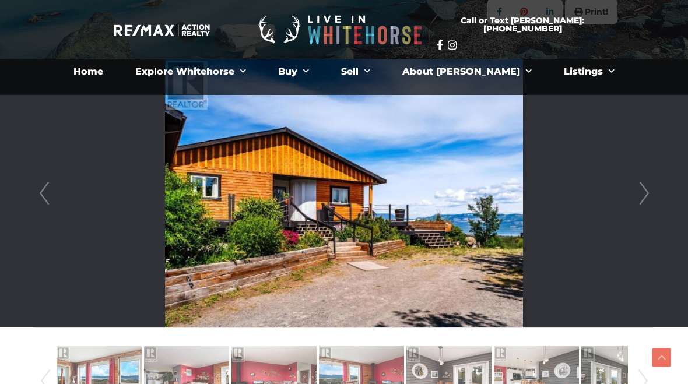
click at [637, 192] on link "Next" at bounding box center [643, 193] width 17 height 268
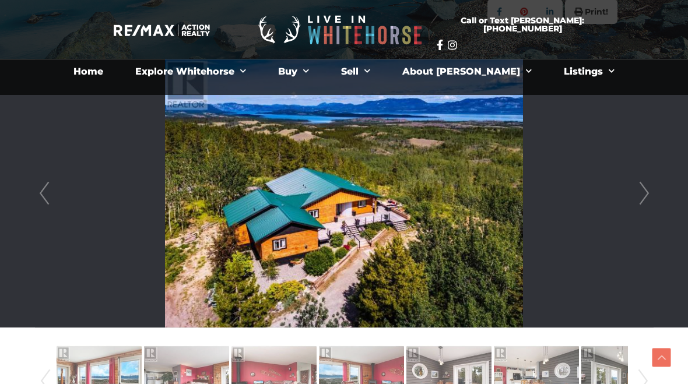
click at [637, 196] on link "Next" at bounding box center [643, 193] width 17 height 268
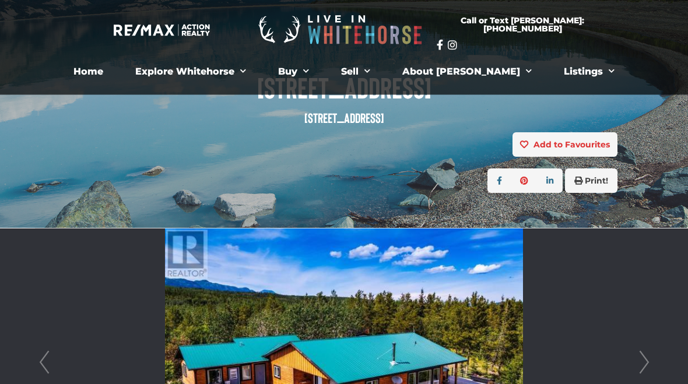
scroll to position [69, 0]
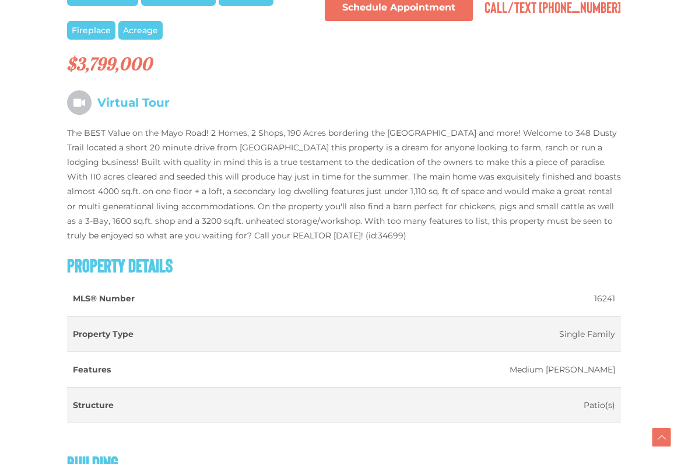
scroll to position [770, 0]
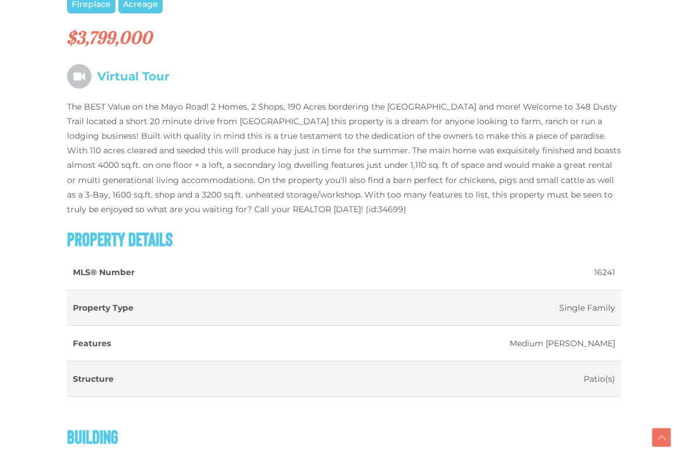
click at [77, 75] on icon at bounding box center [79, 76] width 24 height 24
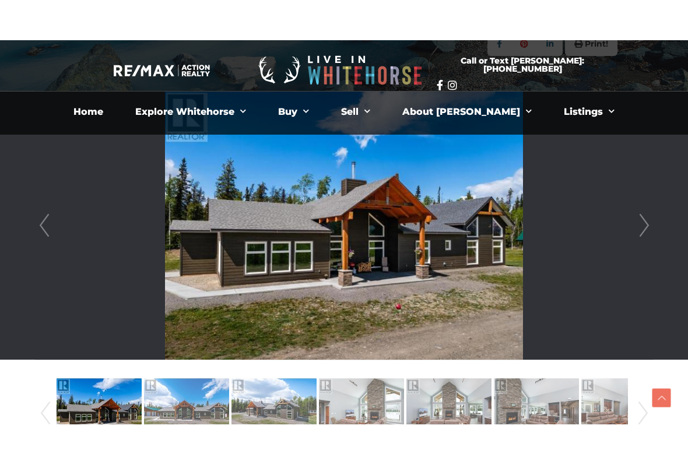
scroll to position [311, 0]
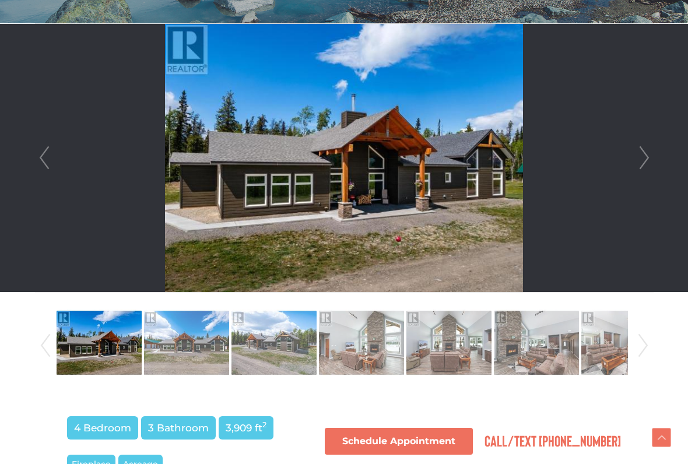
click at [180, 347] on img at bounding box center [186, 342] width 85 height 66
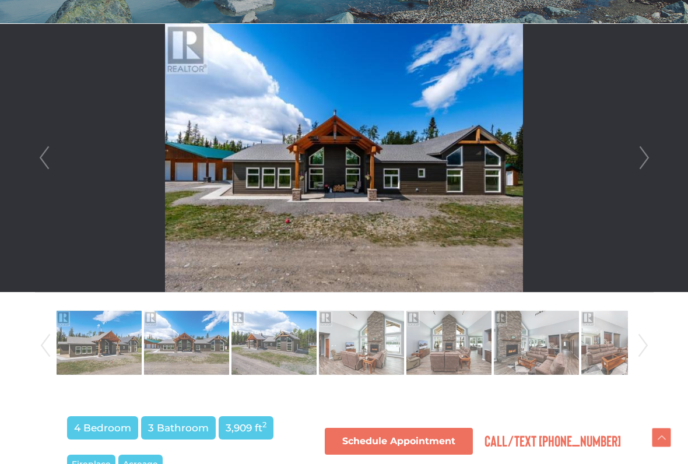
click at [260, 353] on img at bounding box center [273, 342] width 85 height 66
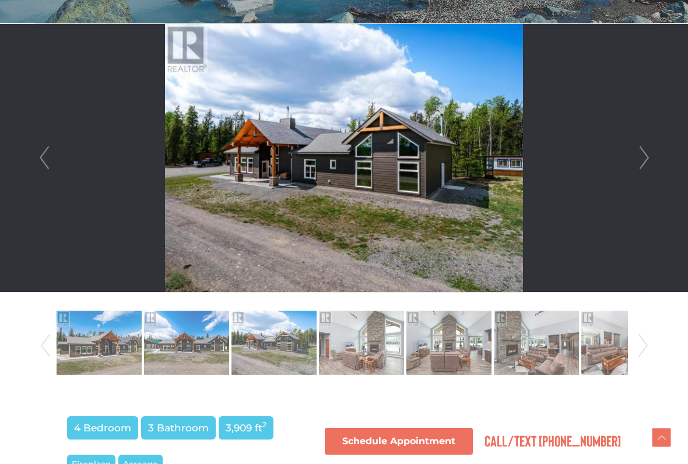
click at [355, 350] on img at bounding box center [361, 342] width 85 height 66
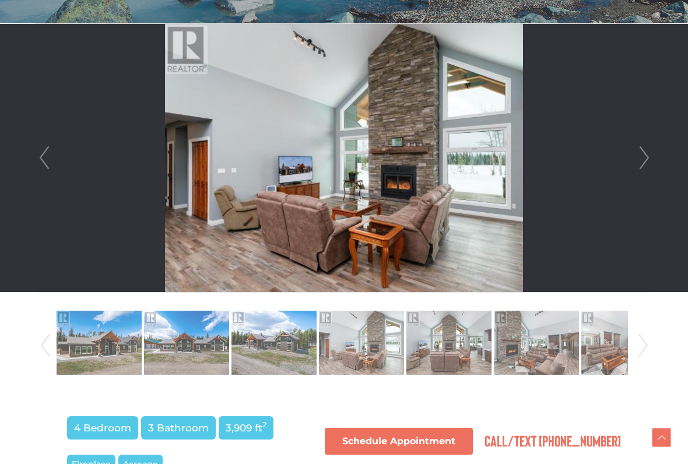
click at [442, 355] on img at bounding box center [448, 342] width 85 height 66
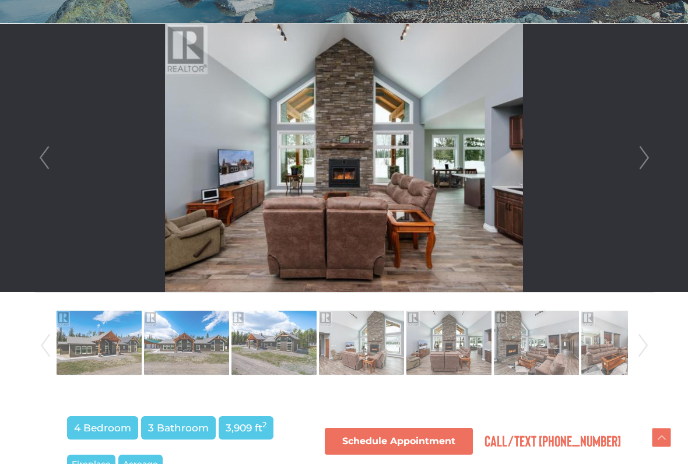
click at [510, 349] on img at bounding box center [536, 342] width 85 height 66
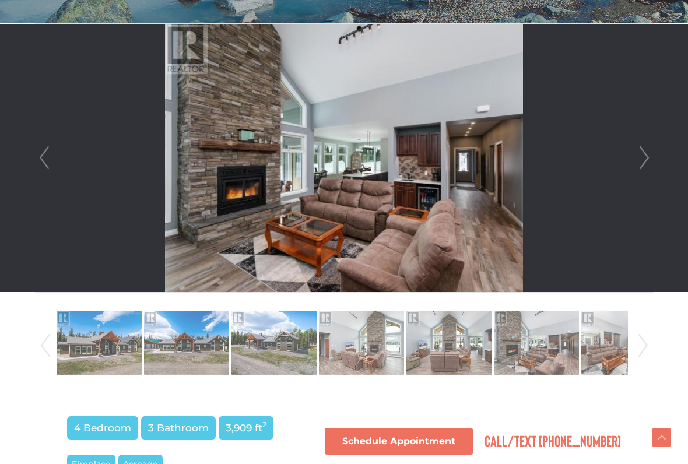
click at [597, 357] on img at bounding box center [623, 342] width 85 height 66
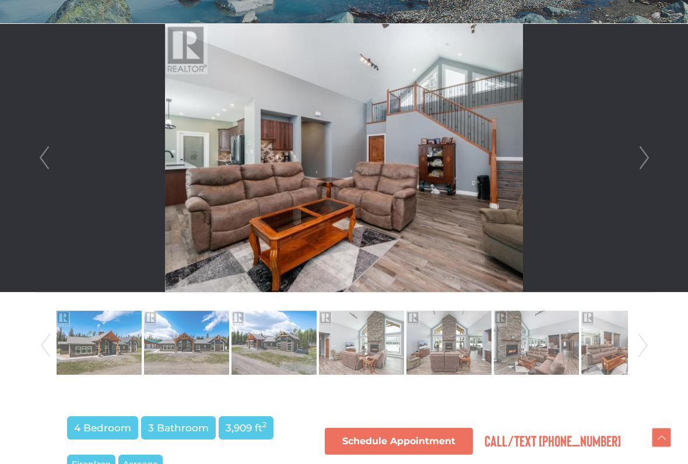
click at [634, 345] on link "Next" at bounding box center [642, 345] width 17 height 79
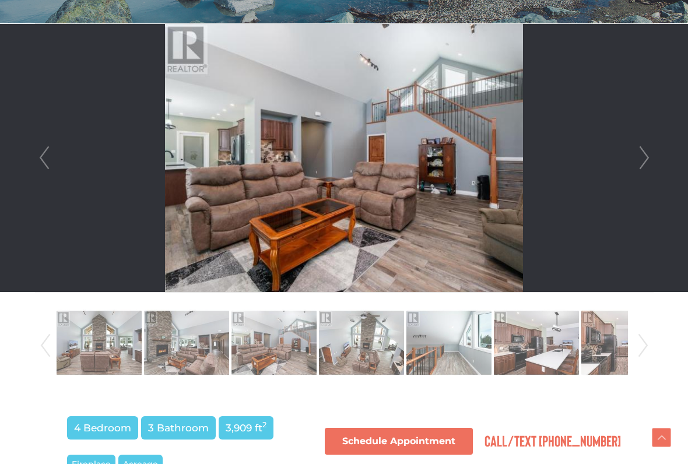
click at [622, 347] on img at bounding box center [623, 342] width 85 height 66
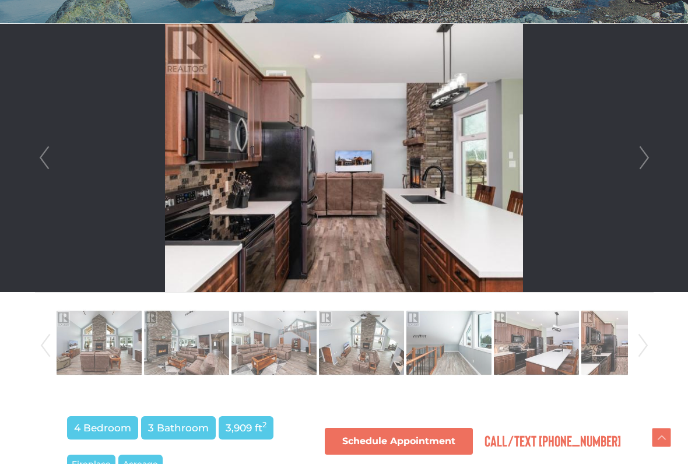
click at [626, 342] on img at bounding box center [623, 342] width 85 height 66
click at [636, 348] on link "Next" at bounding box center [642, 345] width 17 height 79
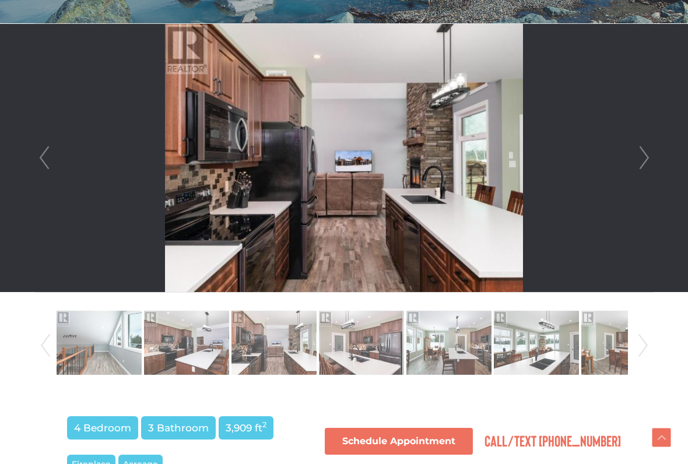
click at [634, 351] on link "Next" at bounding box center [642, 345] width 17 height 79
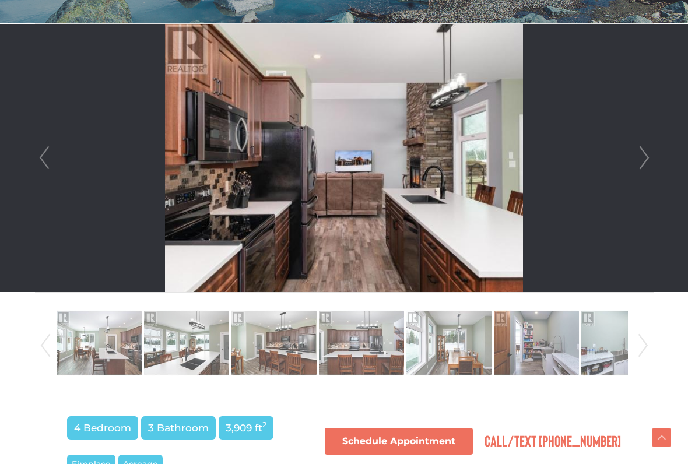
click at [639, 349] on link "Next" at bounding box center [642, 345] width 17 height 79
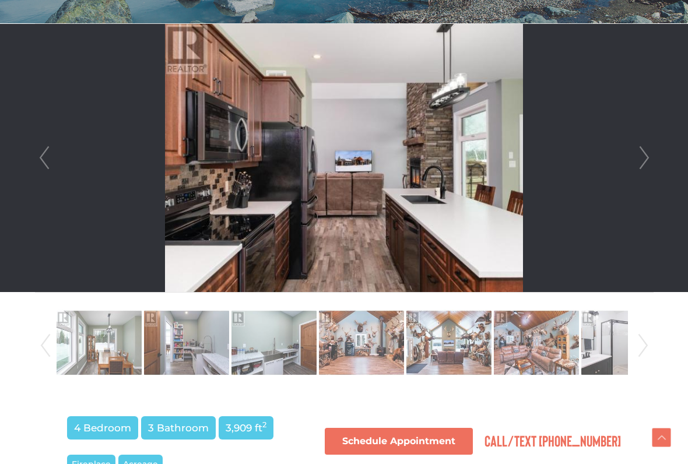
click at [635, 344] on link "Next" at bounding box center [642, 345] width 17 height 79
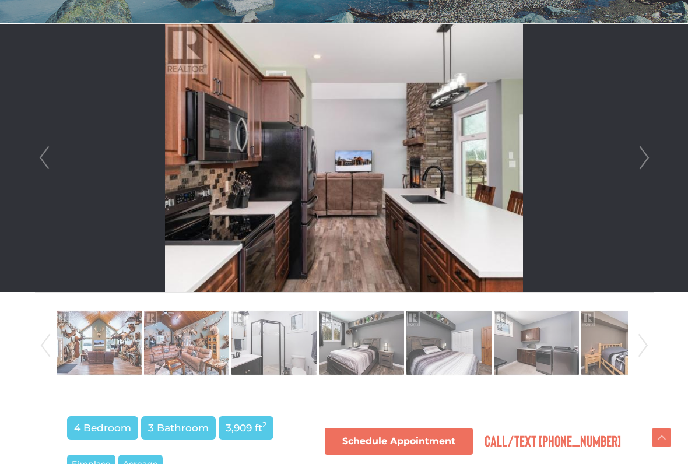
click at [636, 346] on link "Next" at bounding box center [642, 345] width 17 height 79
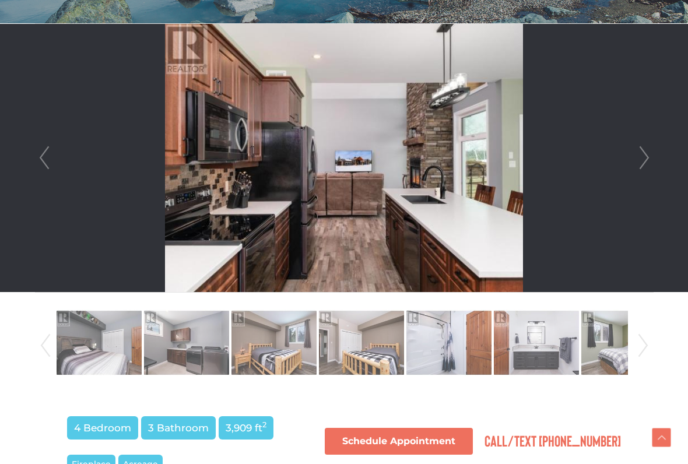
click at [639, 358] on link "Next" at bounding box center [642, 345] width 17 height 79
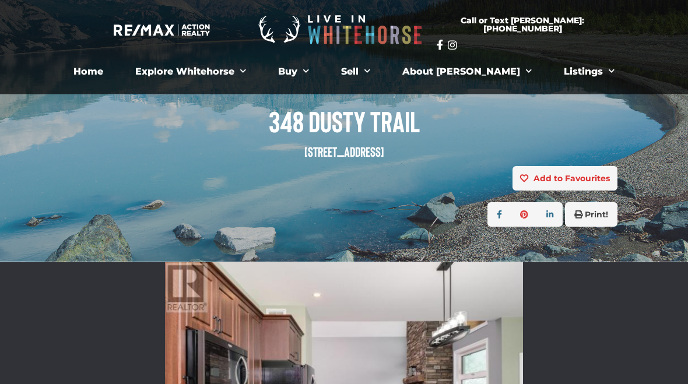
scroll to position [0, 0]
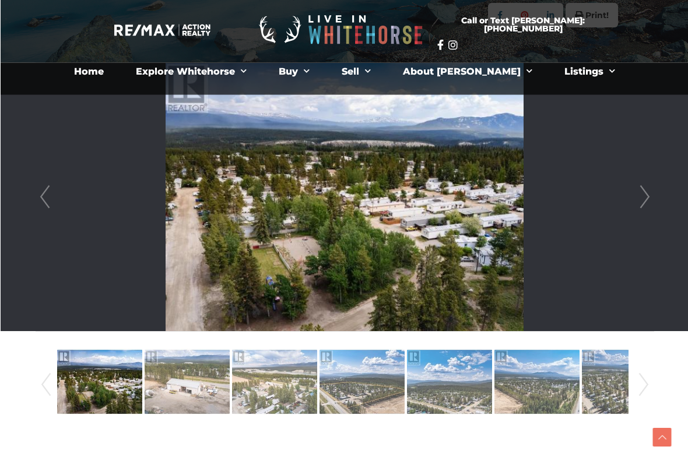
scroll to position [265, 10]
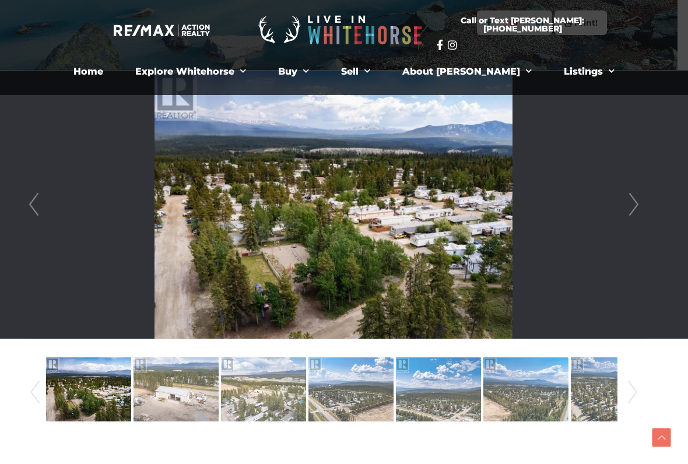
click at [160, 383] on img at bounding box center [175, 389] width 85 height 66
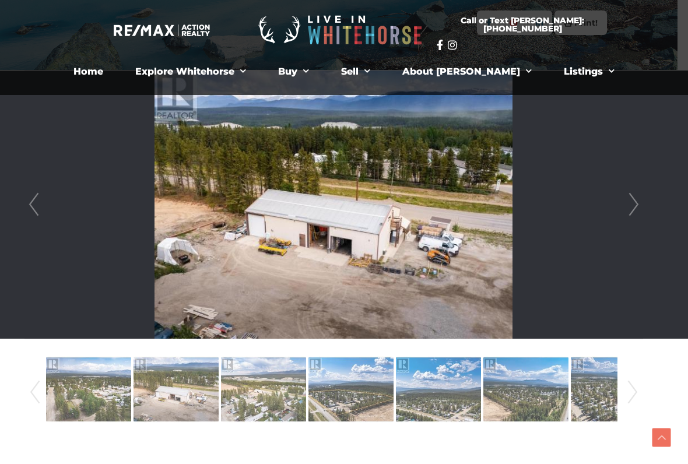
click at [249, 383] on img at bounding box center [263, 389] width 85 height 66
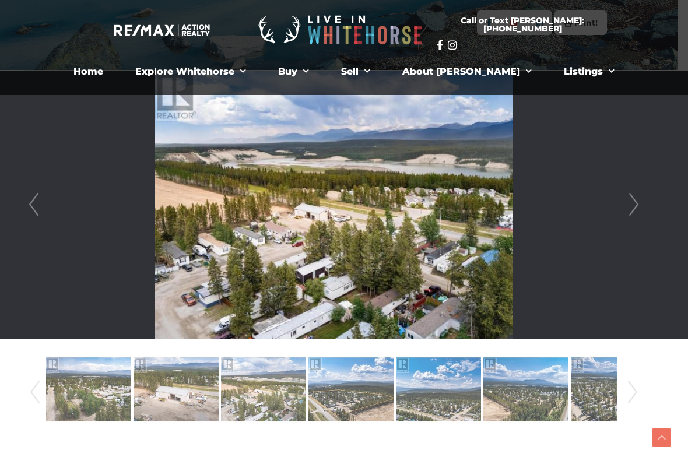
click at [330, 383] on img at bounding box center [350, 389] width 85 height 66
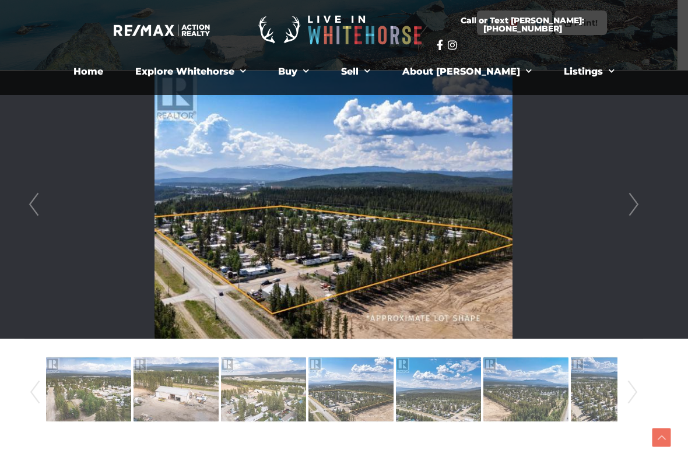
click at [422, 383] on img at bounding box center [438, 389] width 85 height 66
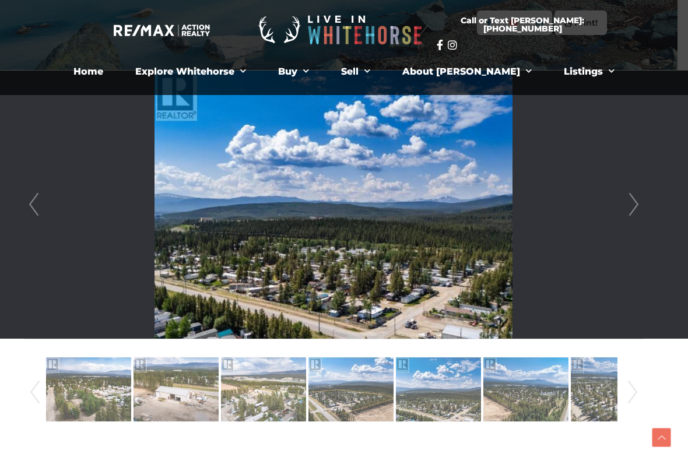
click at [510, 383] on img at bounding box center [525, 389] width 85 height 66
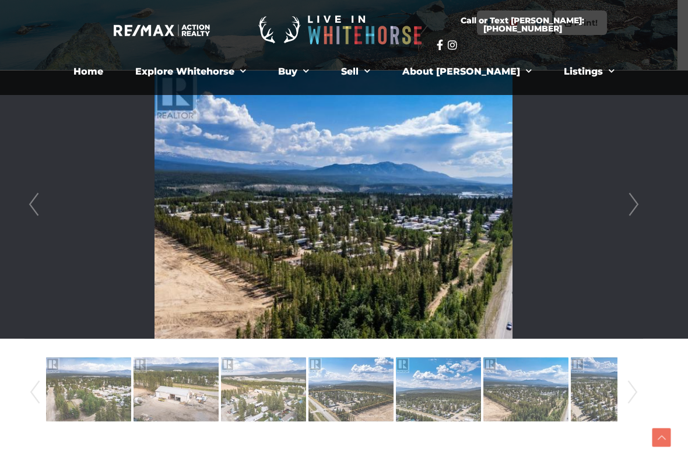
click at [593, 383] on img at bounding box center [613, 389] width 85 height 66
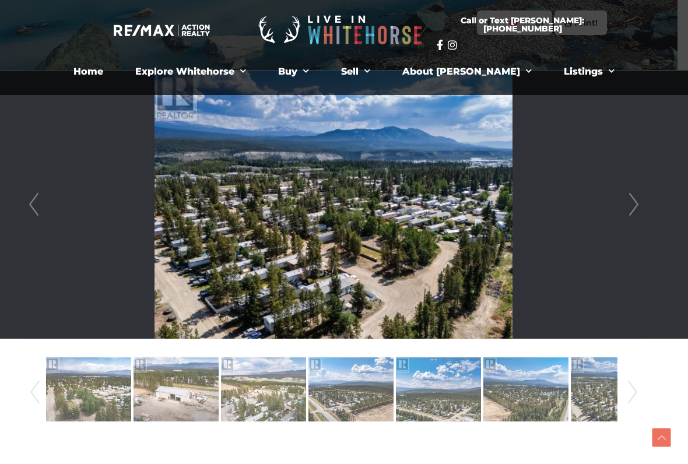
click at [636, 383] on link "Next" at bounding box center [632, 392] width 17 height 79
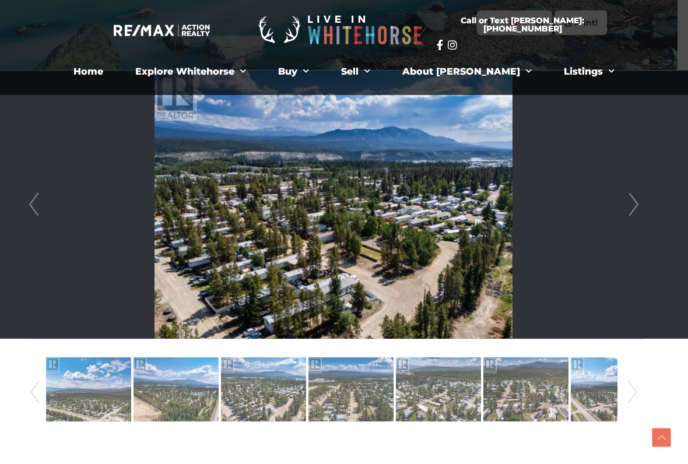
click at [504, 383] on img at bounding box center [525, 389] width 85 height 66
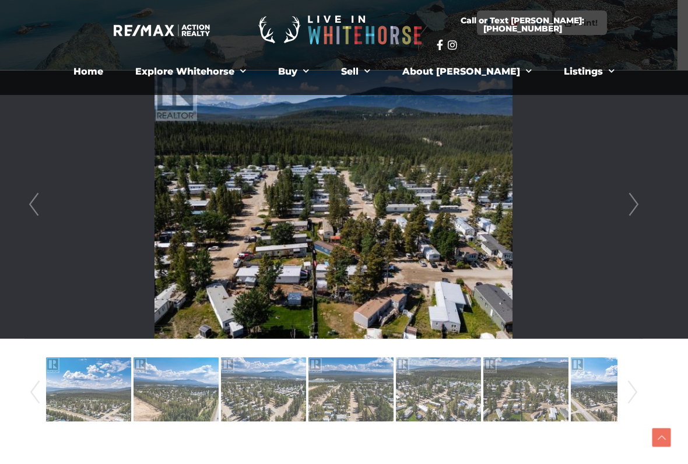
click at [590, 383] on img at bounding box center [613, 389] width 85 height 66
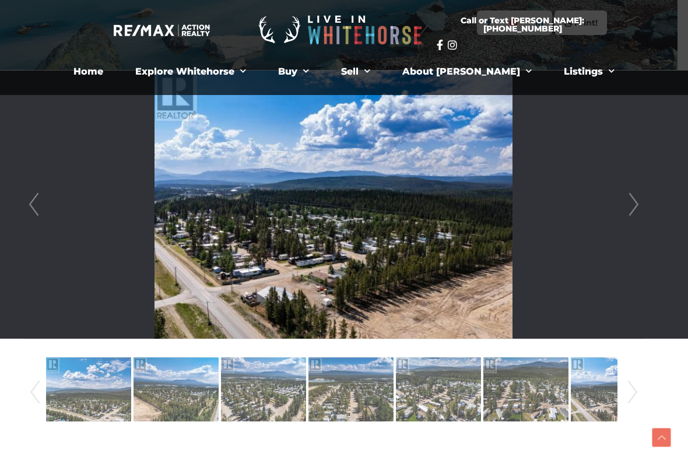
click at [616, 383] on img at bounding box center [613, 389] width 85 height 66
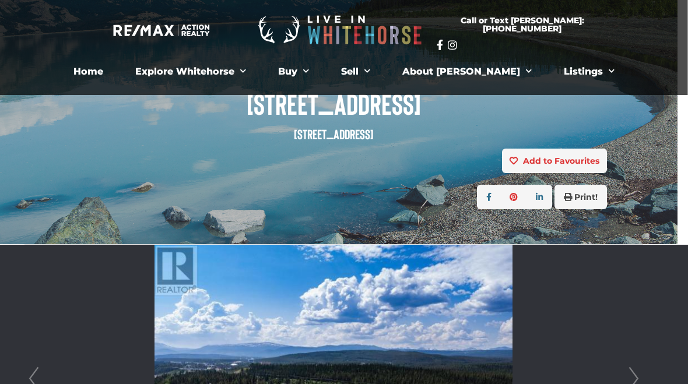
scroll to position [0, 10]
